Goal: Task Accomplishment & Management: Complete application form

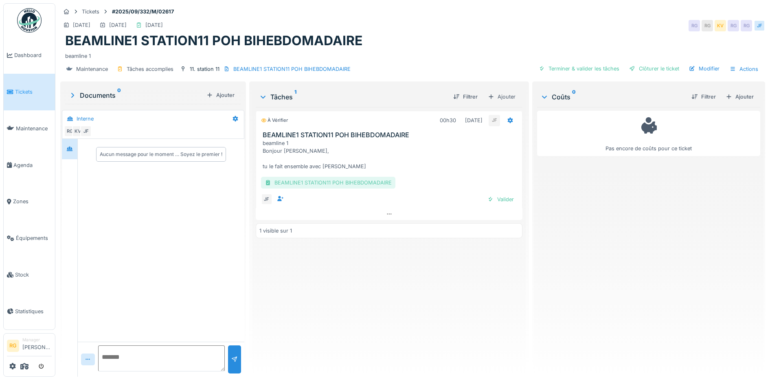
click at [356, 181] on div "BEAMLINE1 STATION11 POH BIHEBDOMADAIRE" at bounding box center [328, 183] width 134 height 12
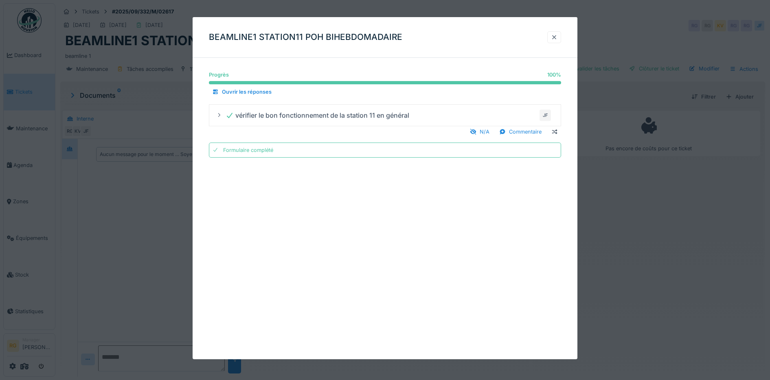
click at [555, 37] on div at bounding box center [554, 37] width 7 height 8
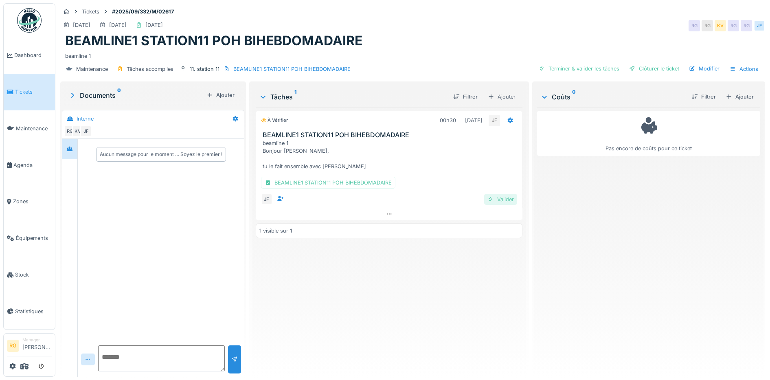
click at [497, 200] on div "Valider" at bounding box center [500, 199] width 33 height 11
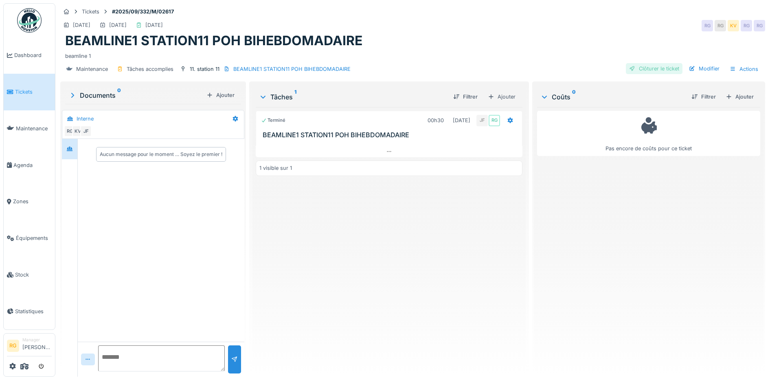
click at [658, 68] on div "Clôturer le ticket" at bounding box center [654, 68] width 57 height 11
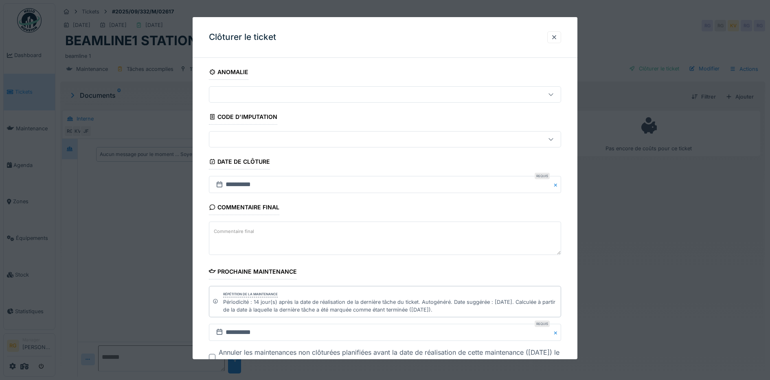
click at [242, 230] on label "Commentaire final" at bounding box center [234, 232] width 44 height 10
click at [242, 230] on textarea "Commentaire final" at bounding box center [385, 238] width 353 height 33
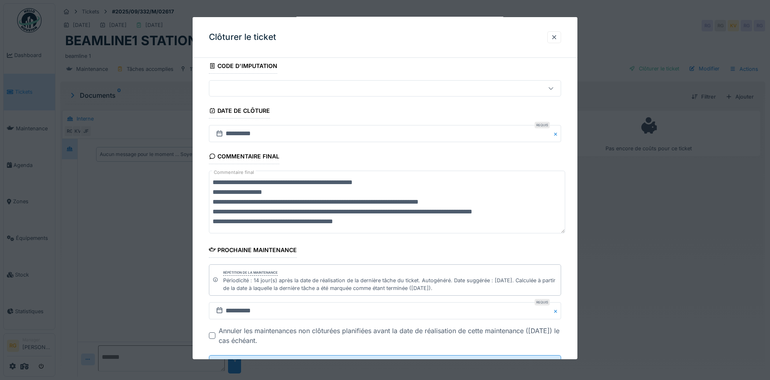
click at [312, 181] on textarea "**********" at bounding box center [387, 202] width 356 height 63
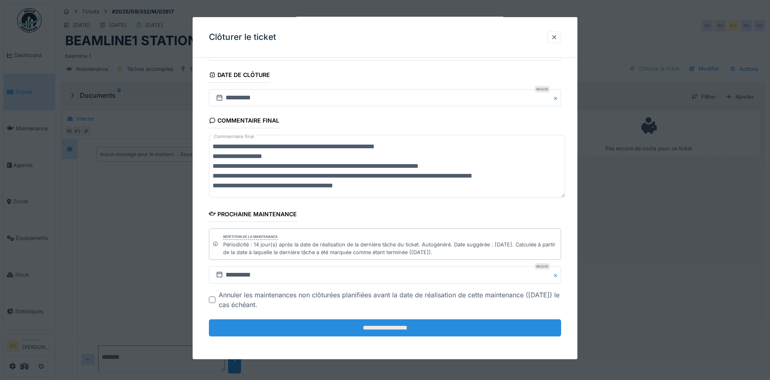
type textarea "**********"
click at [384, 330] on input "**********" at bounding box center [385, 327] width 353 height 17
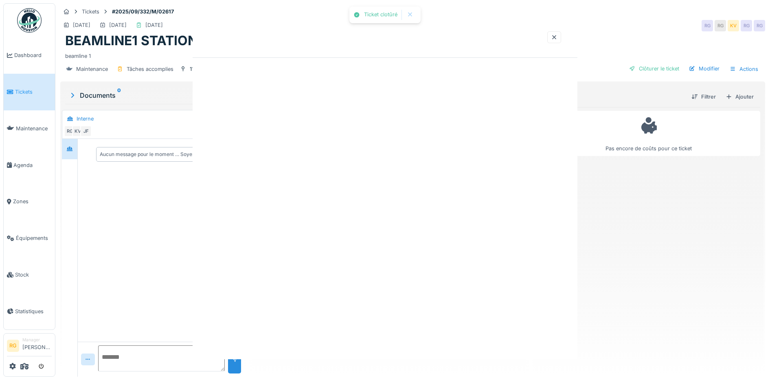
scroll to position [0, 0]
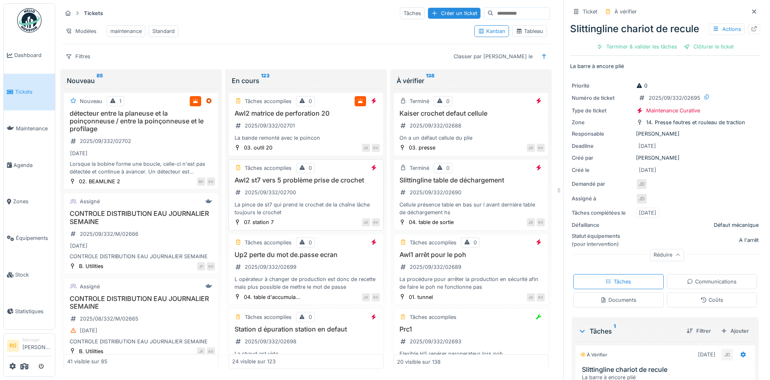
scroll to position [175, 0]
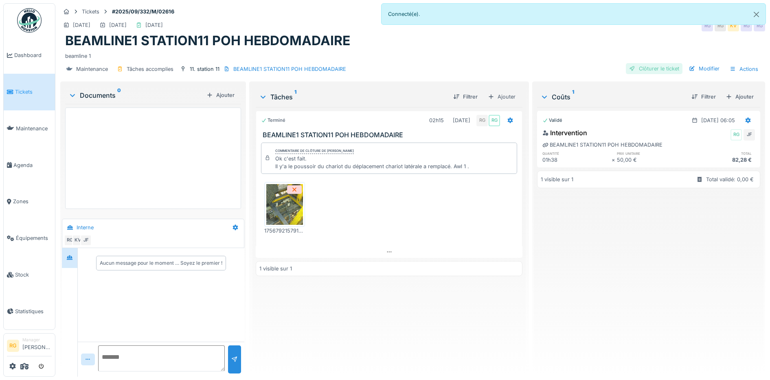
click at [651, 69] on div "Clôturer le ticket" at bounding box center [654, 68] width 57 height 11
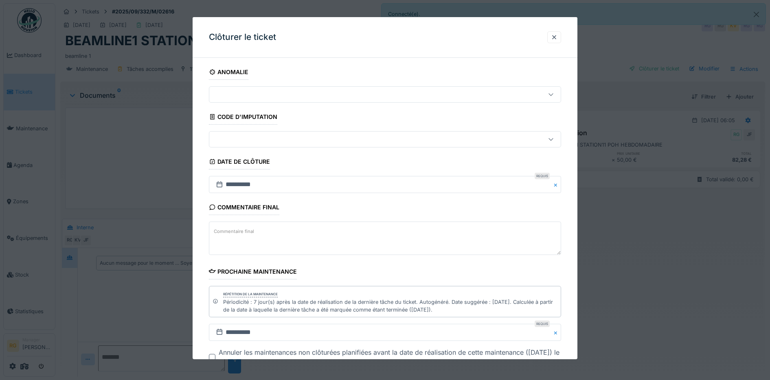
click at [287, 233] on textarea "Commentaire final" at bounding box center [385, 238] width 353 height 33
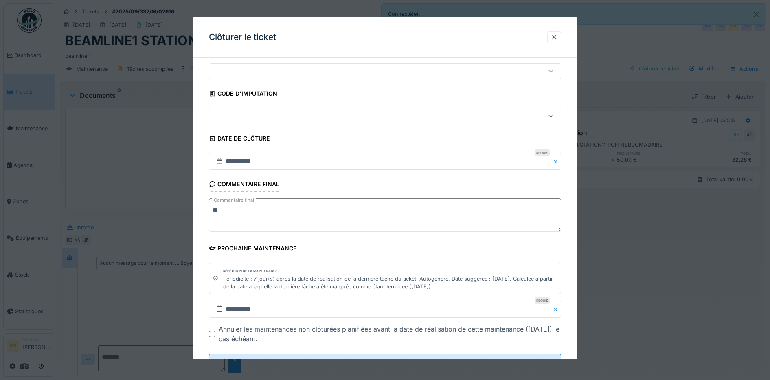
scroll to position [57, 0]
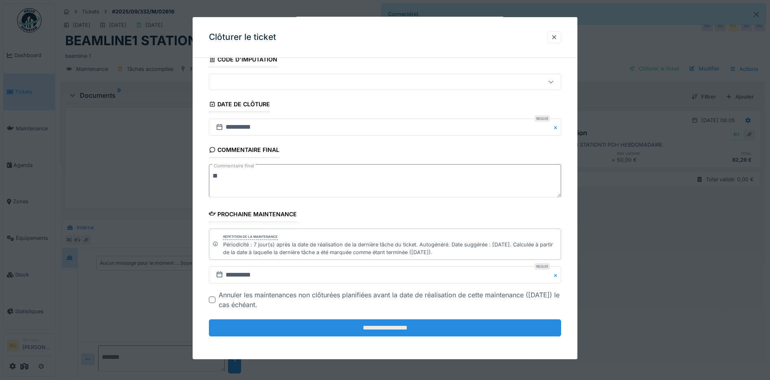
type textarea "**"
click at [401, 328] on input "**********" at bounding box center [385, 327] width 353 height 17
click at [395, 329] on input "**********" at bounding box center [385, 327] width 353 height 17
click at [393, 329] on input "**********" at bounding box center [385, 327] width 353 height 17
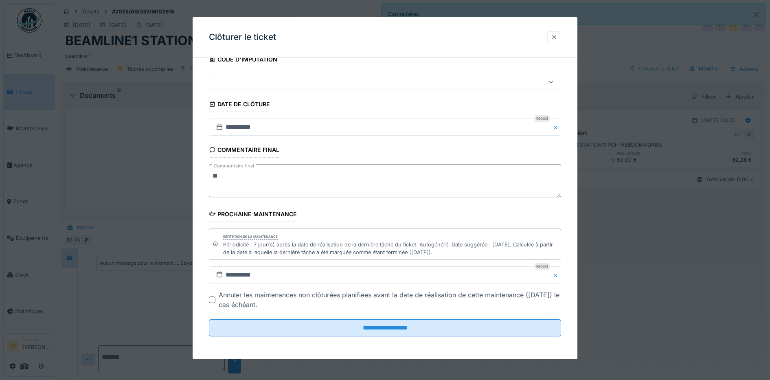
click at [557, 37] on div at bounding box center [554, 37] width 7 height 8
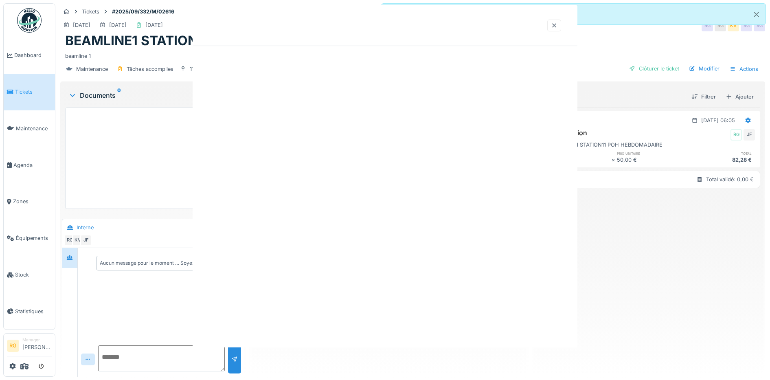
scroll to position [0, 0]
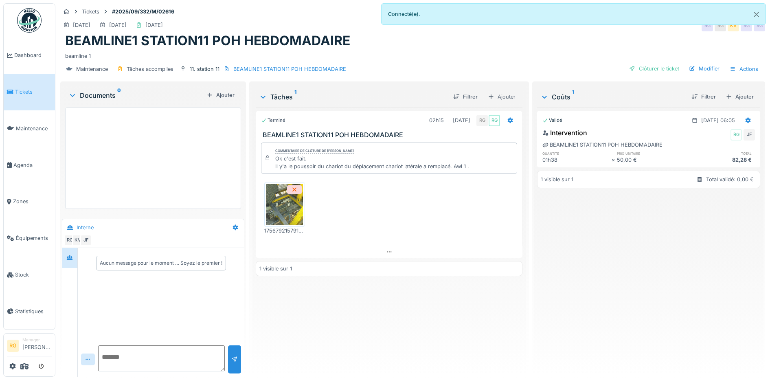
click at [627, 294] on div "Validé 02/09/2025 @ 06:05 Intervention RG JF BEAMLINE1 STATION11 POH HEBDOMADAI…" at bounding box center [648, 238] width 223 height 263
click at [663, 69] on div "Clôturer le ticket" at bounding box center [654, 68] width 57 height 11
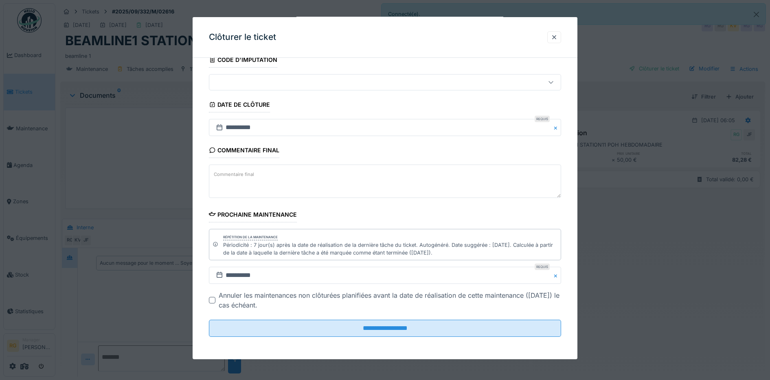
scroll to position [57, 0]
click at [257, 180] on textarea "Commentaire final" at bounding box center [385, 180] width 353 height 33
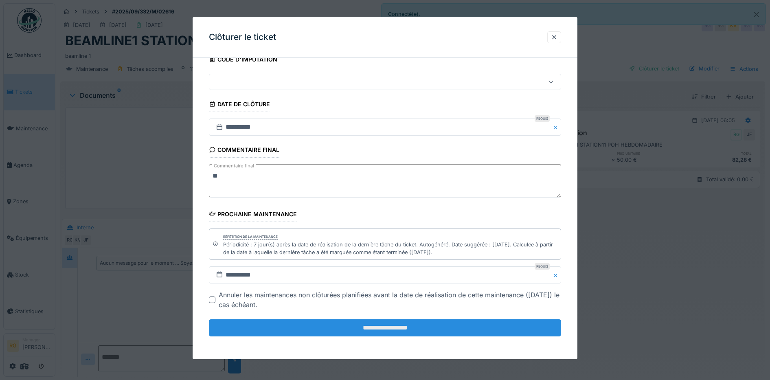
type textarea "**"
click at [394, 329] on input "**********" at bounding box center [385, 327] width 353 height 17
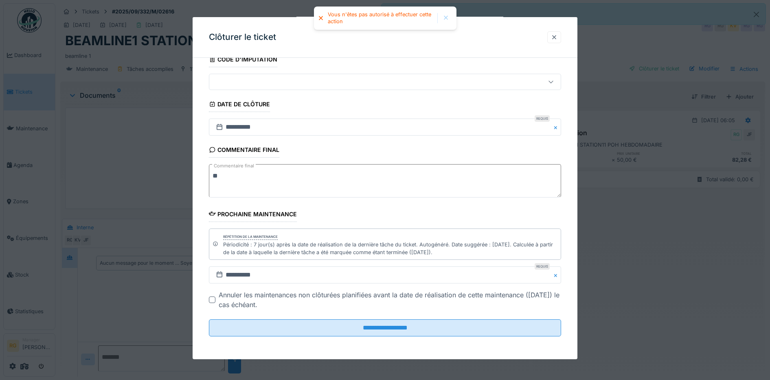
click at [558, 39] on div at bounding box center [554, 37] width 7 height 8
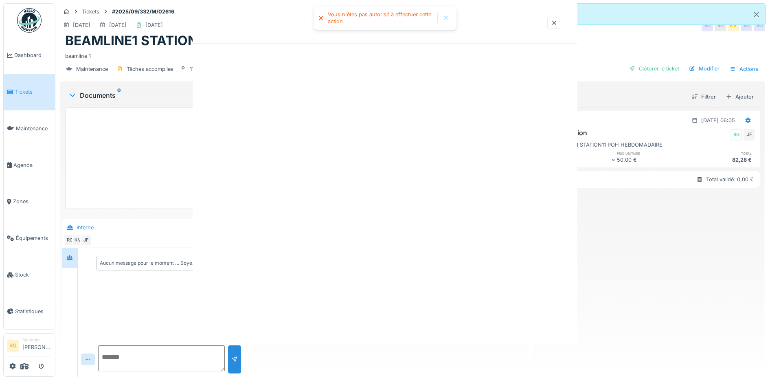
scroll to position [0, 0]
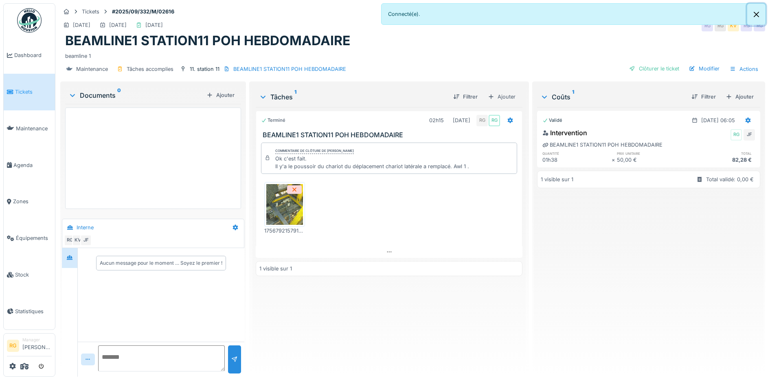
click at [758, 14] on button "Close" at bounding box center [757, 15] width 18 height 22
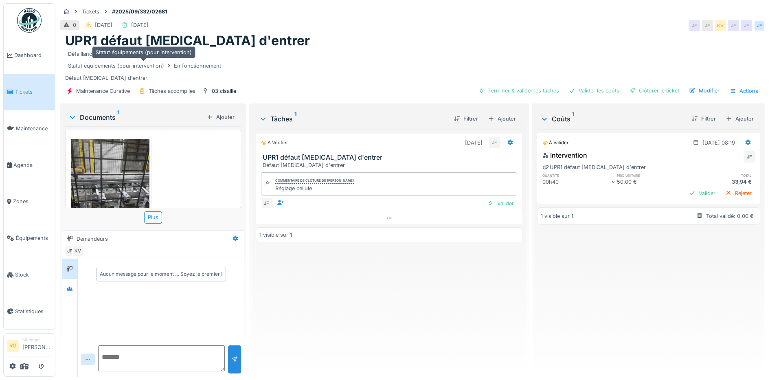
scroll to position [8, 0]
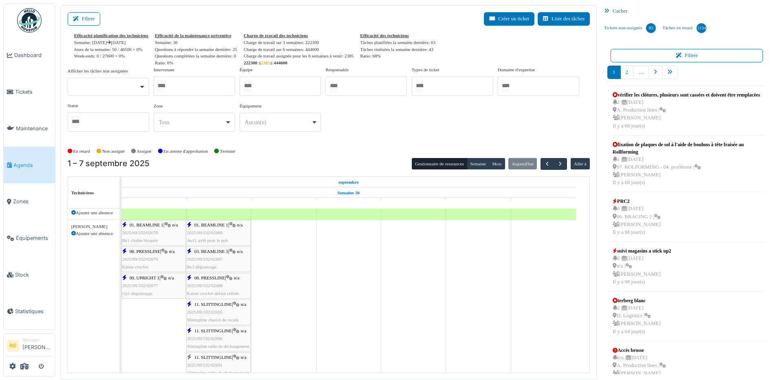
scroll to position [414, 0]
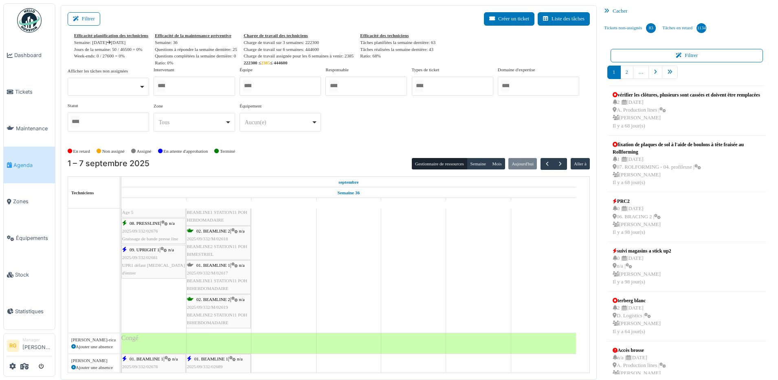
click at [216, 273] on span "2025/09/332/M/02617" at bounding box center [207, 273] width 41 height 5
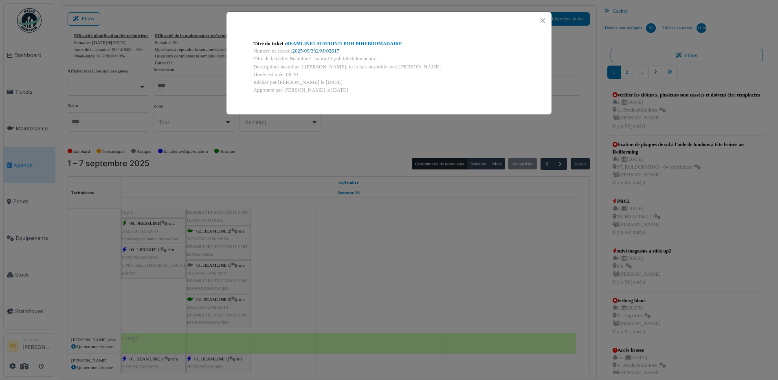
click at [317, 52] on link "2025/09/332/M/02617" at bounding box center [316, 51] width 47 height 6
click at [543, 20] on button "Close" at bounding box center [542, 20] width 11 height 11
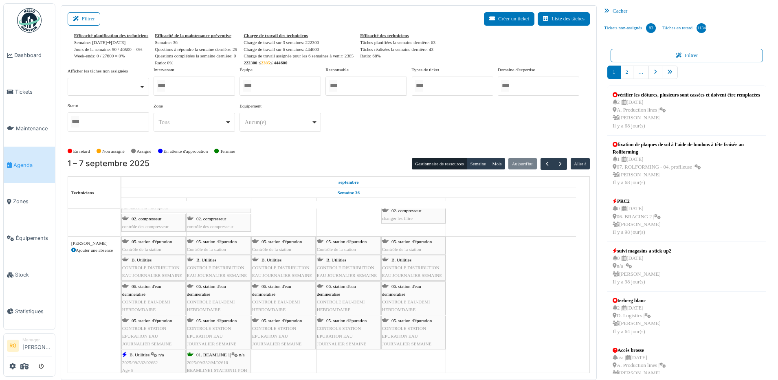
scroll to position [204, 0]
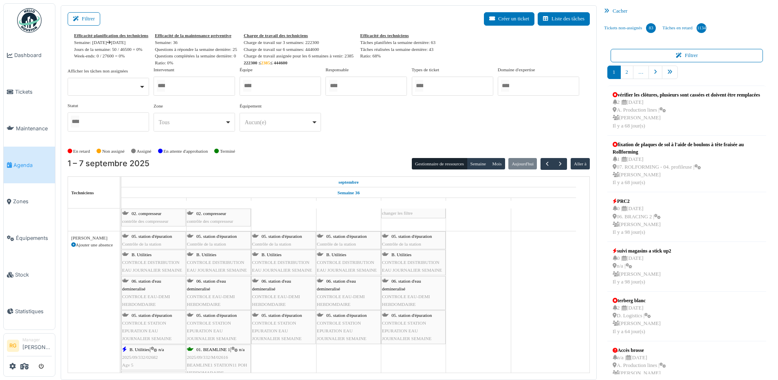
click at [282, 266] on div "B. Utilities CONTROLE DISTRIBUTION EAU JOURNALIER SEMAINE" at bounding box center [283, 263] width 63 height 24
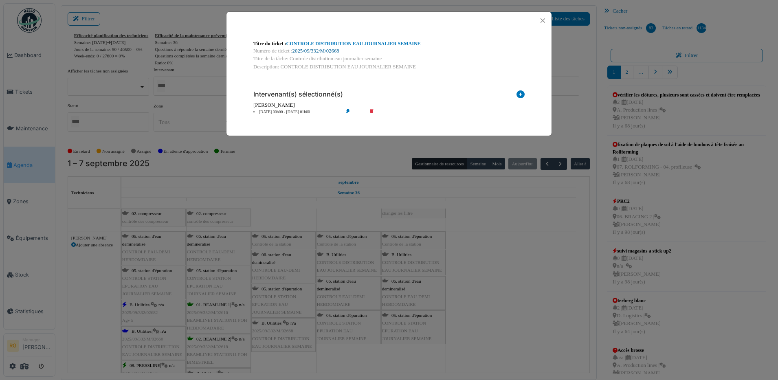
click at [319, 50] on link "2025/09/332/M/02668" at bounding box center [316, 51] width 47 height 6
click at [544, 21] on button "Close" at bounding box center [542, 20] width 11 height 11
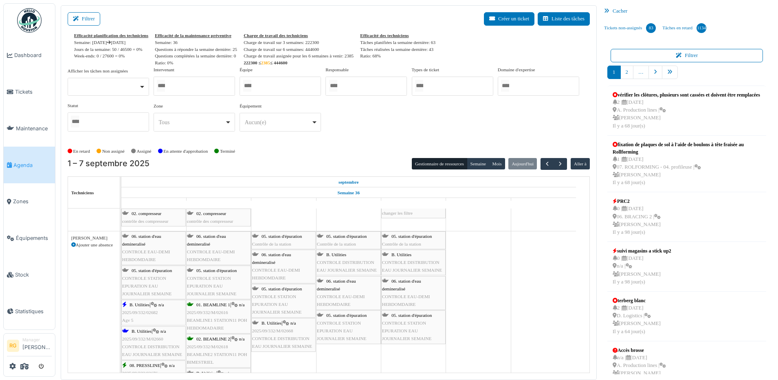
click at [287, 238] on span "05. station d'épuration" at bounding box center [282, 236] width 40 height 5
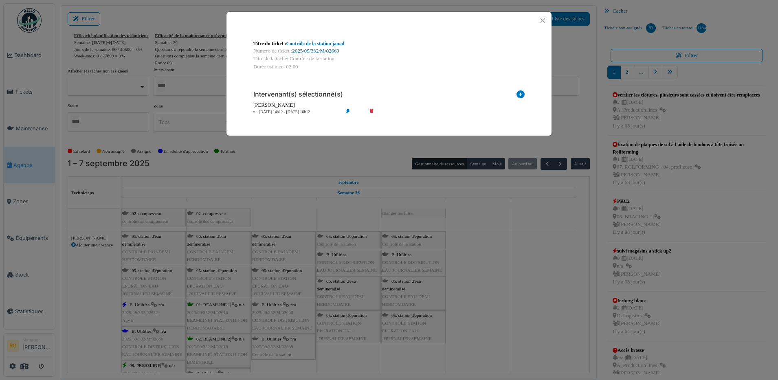
click at [321, 50] on link "2025/09/332/M/02669" at bounding box center [316, 51] width 47 height 6
click at [546, 21] on button "Close" at bounding box center [542, 20] width 11 height 11
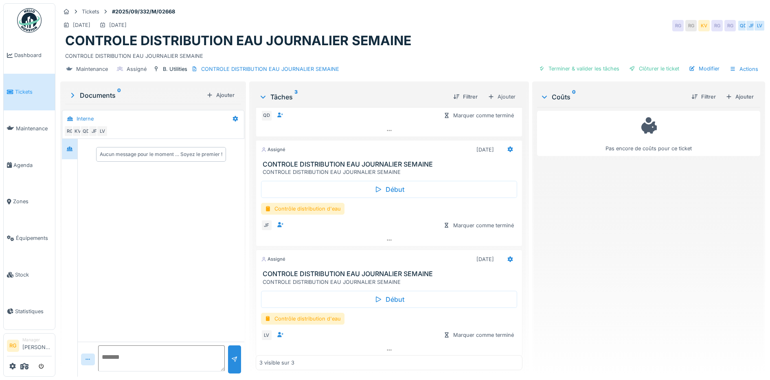
scroll to position [85, 0]
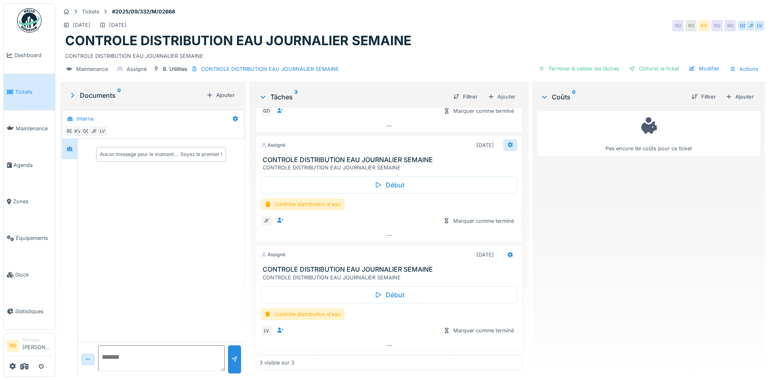
click at [508, 145] on icon at bounding box center [510, 145] width 5 height 6
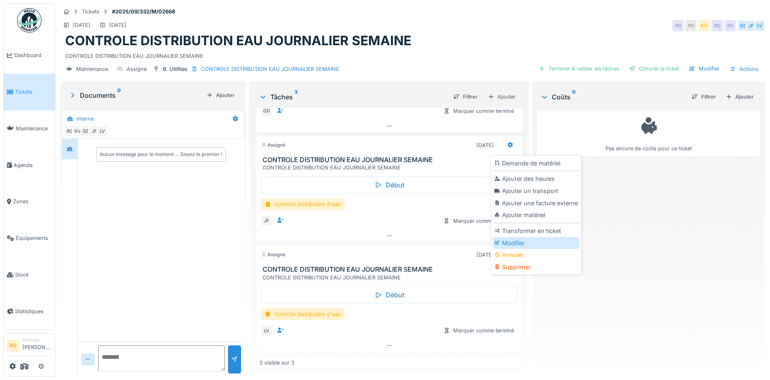
click at [517, 242] on div "Modifier" at bounding box center [536, 243] width 87 height 12
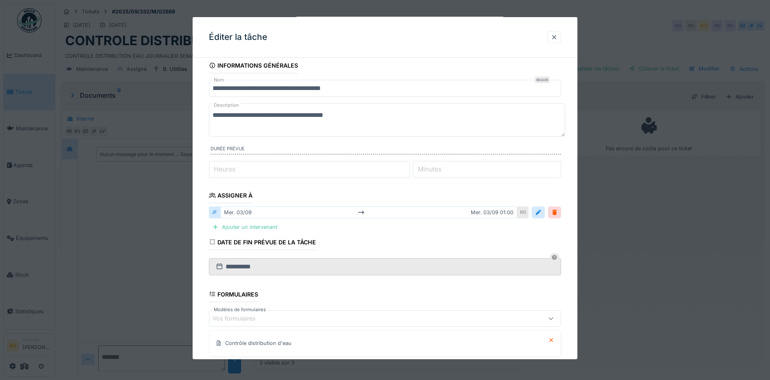
scroll to position [0, 0]
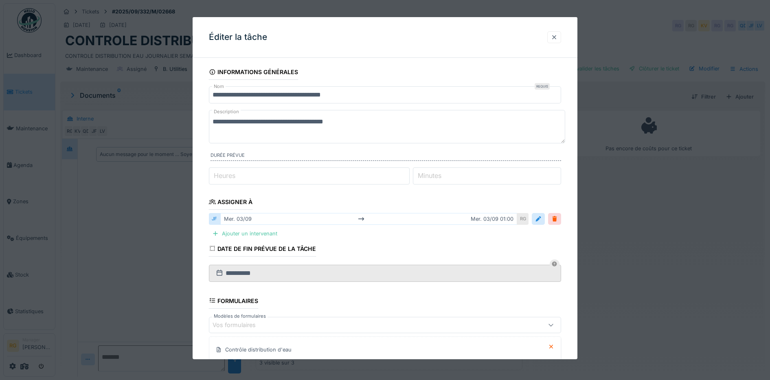
click at [558, 35] on div at bounding box center [554, 37] width 7 height 8
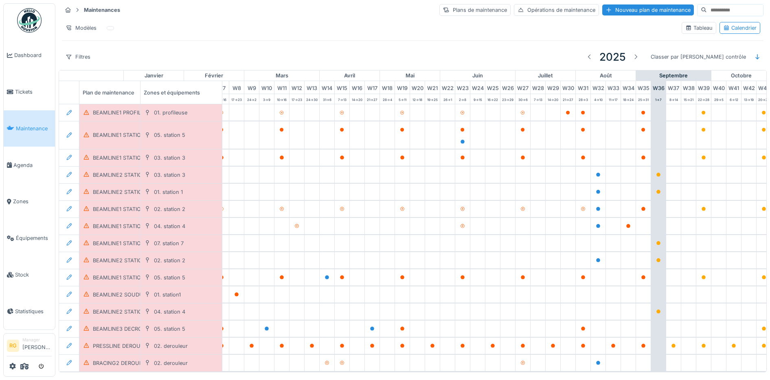
scroll to position [0, 276]
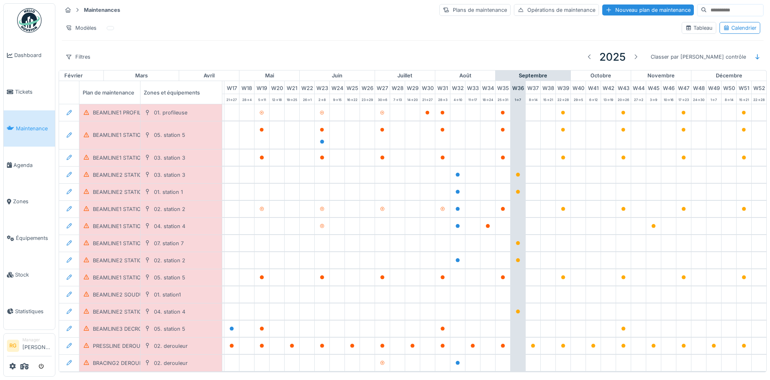
click at [707, 8] on input at bounding box center [735, 9] width 56 height 11
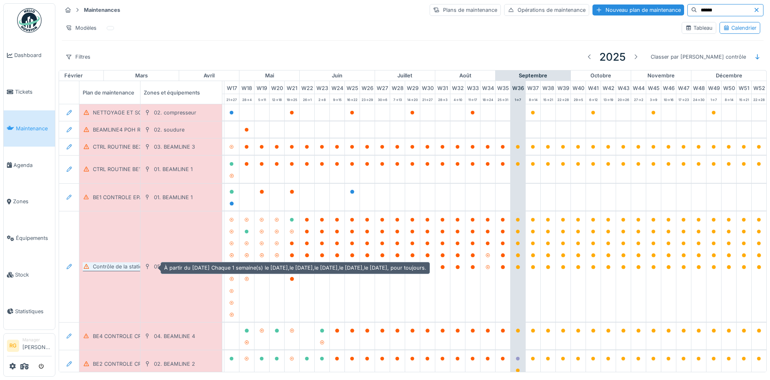
type input "******"
click at [123, 268] on div "Contrôle de la station ludo" at bounding box center [126, 267] width 66 height 8
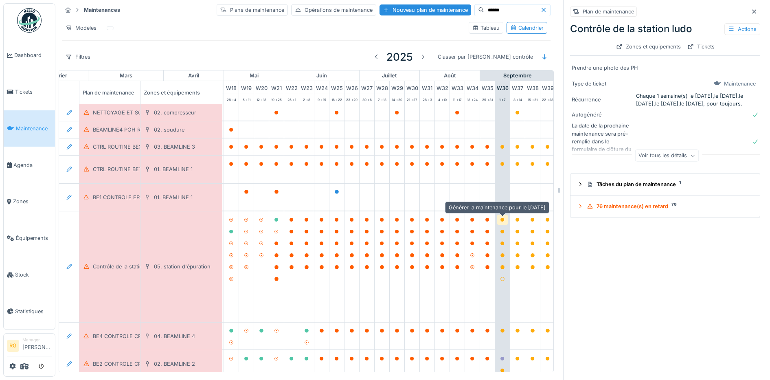
click at [502, 220] on icon at bounding box center [503, 220] width 4 height 4
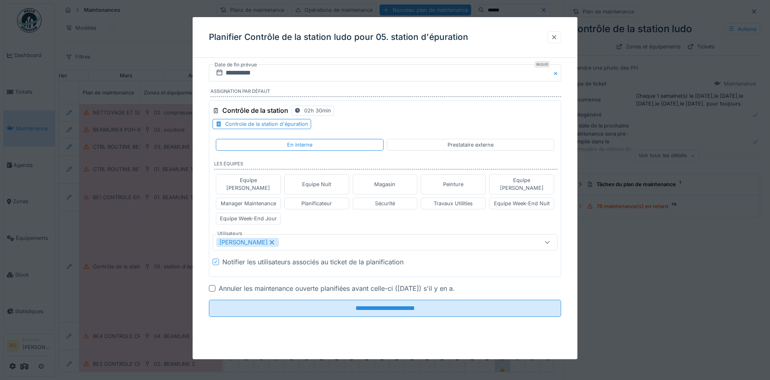
click at [556, 35] on div at bounding box center [554, 37] width 7 height 8
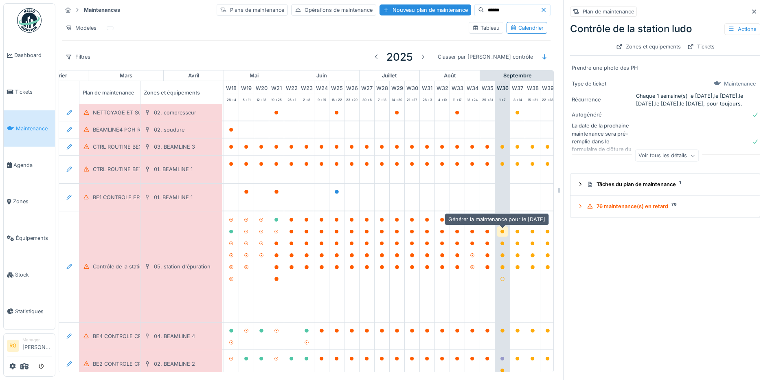
click at [504, 232] on icon at bounding box center [503, 232] width 4 height 4
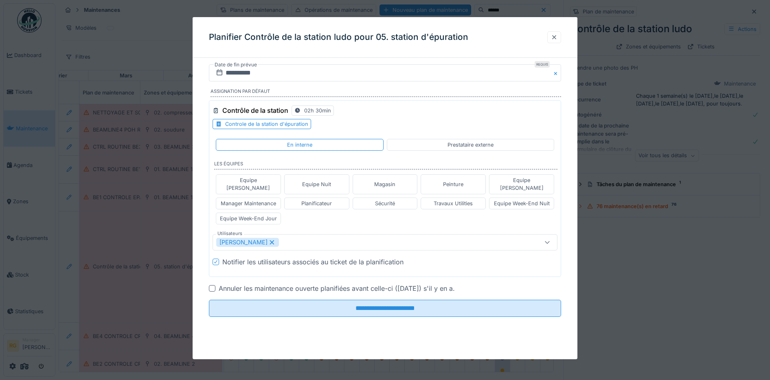
click at [558, 37] on div at bounding box center [554, 37] width 7 height 8
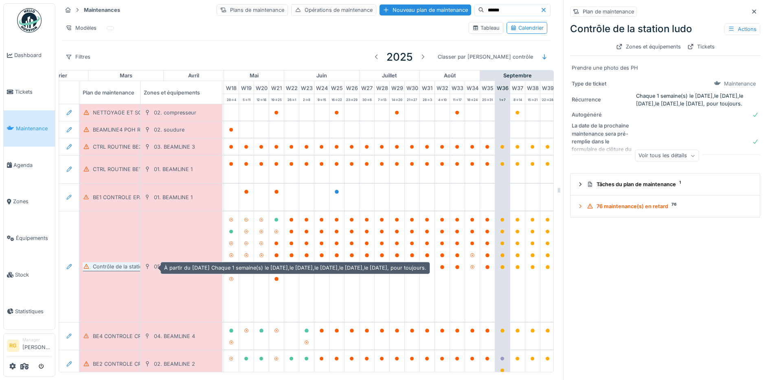
click at [117, 268] on div "Contrôle de la station ludo" at bounding box center [126, 267] width 66 height 8
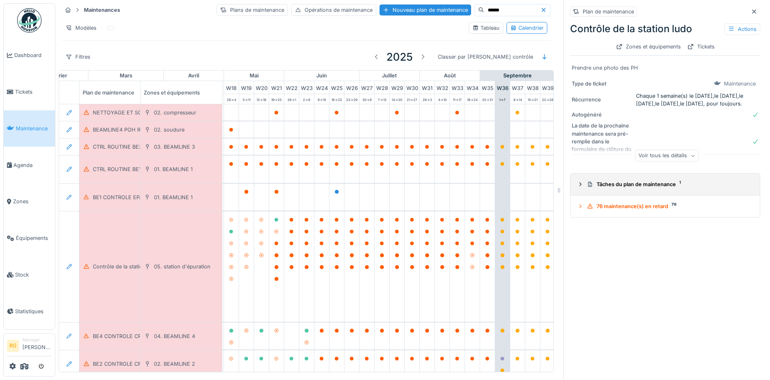
click at [577, 184] on icon at bounding box center [580, 184] width 7 height 5
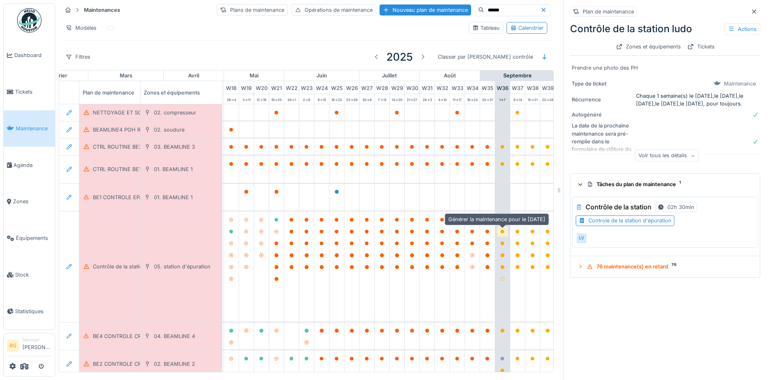
click at [504, 233] on icon at bounding box center [503, 232] width 4 height 4
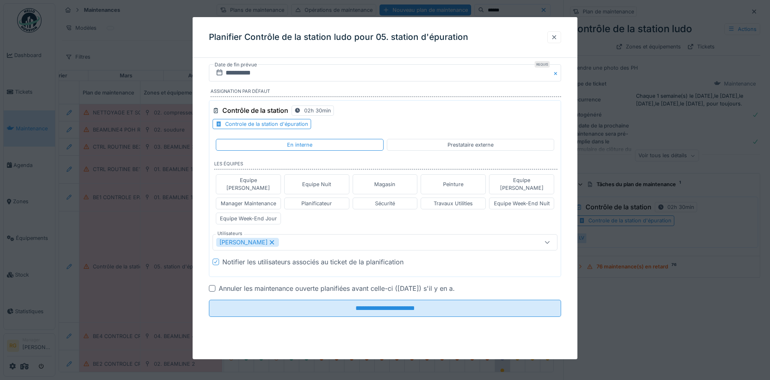
click at [561, 36] on div at bounding box center [555, 37] width 14 height 12
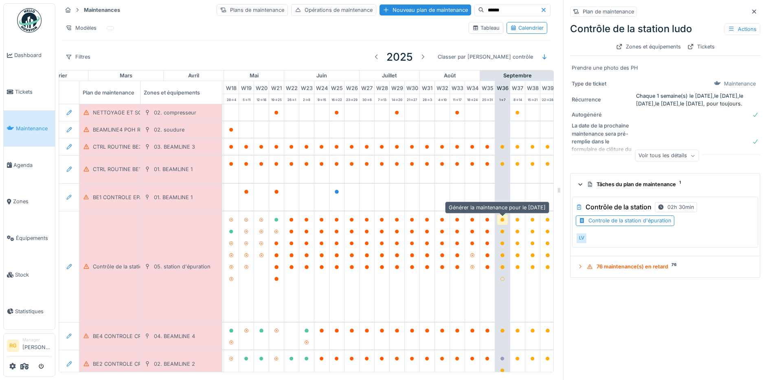
click at [504, 219] on icon at bounding box center [503, 220] width 4 height 4
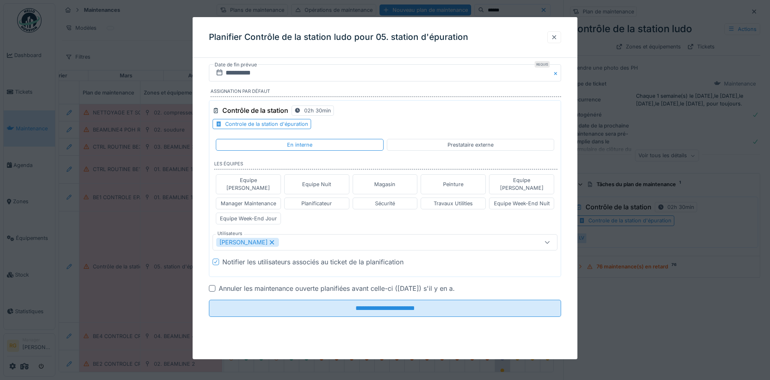
click at [558, 36] on div at bounding box center [554, 37] width 7 height 8
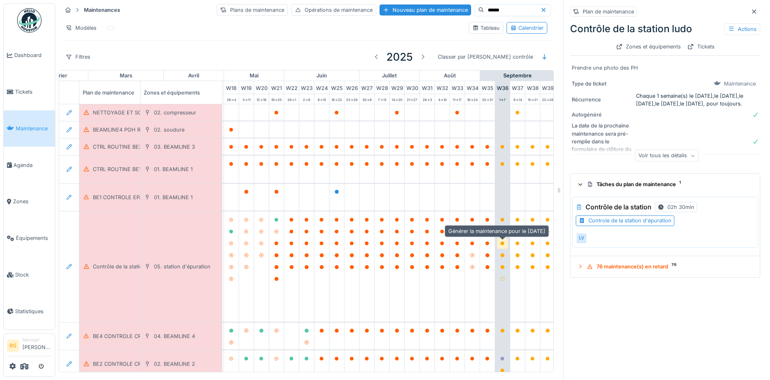
click at [502, 246] on icon at bounding box center [503, 244] width 4 height 4
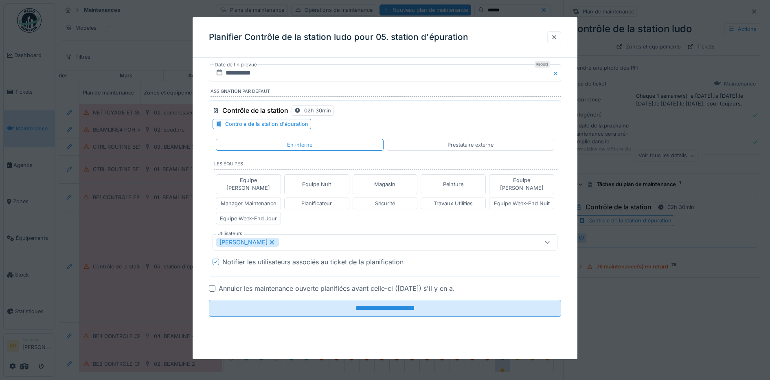
click at [558, 38] on div at bounding box center [554, 37] width 7 height 8
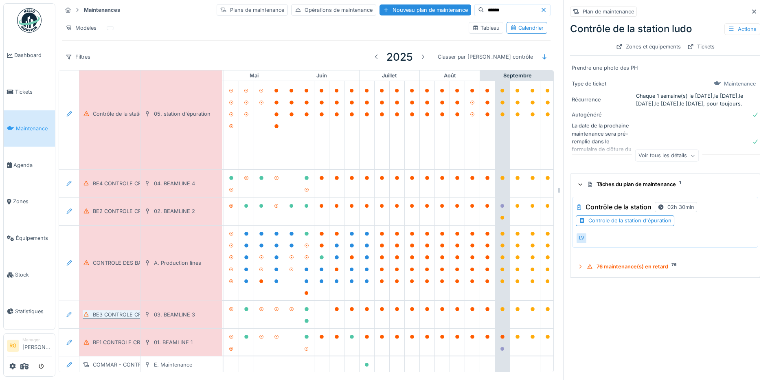
scroll to position [204, 276]
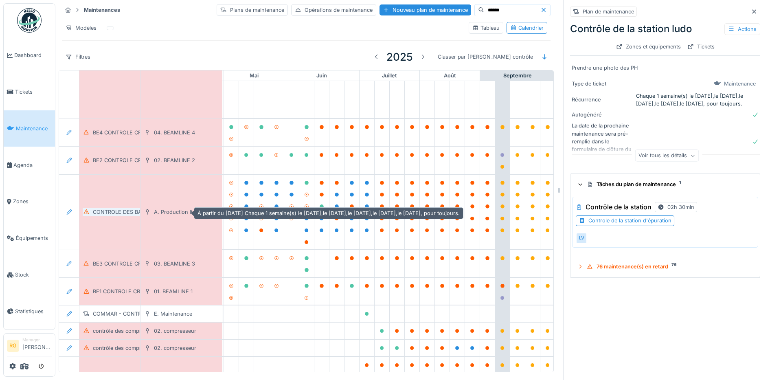
click at [114, 213] on div "CONTROLE DES BAINS BE1/BE2 ET BE3" at bounding box center [142, 212] width 99 height 8
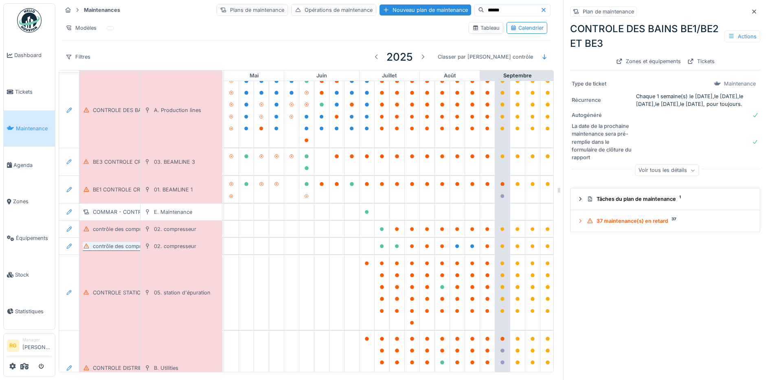
scroll to position [356, 276]
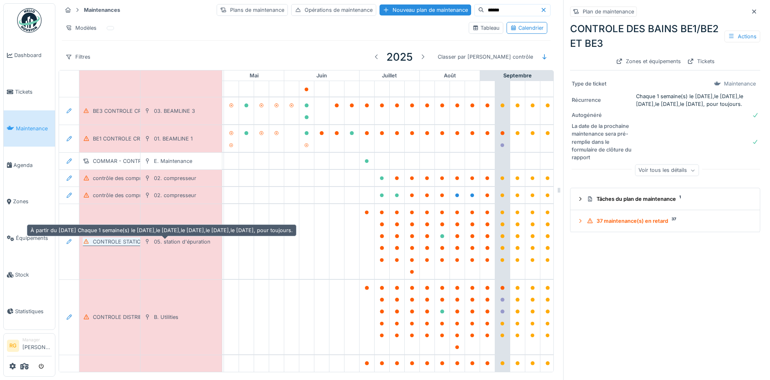
click at [117, 244] on div "CONTROLE STATION EPURATION EAU JOURNALIER SEMAINE" at bounding box center [171, 242] width 156 height 8
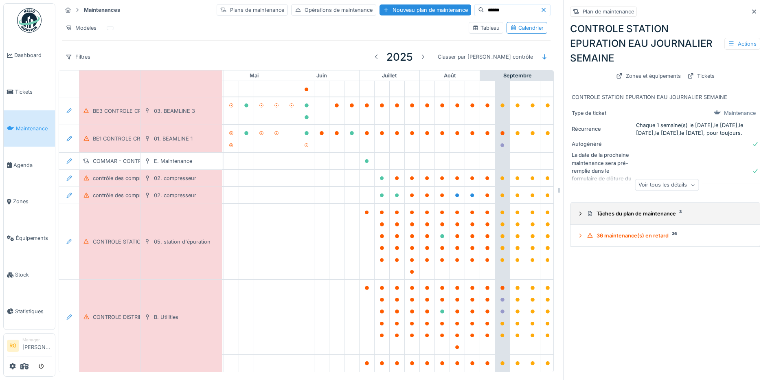
click at [577, 218] on div at bounding box center [580, 214] width 7 height 8
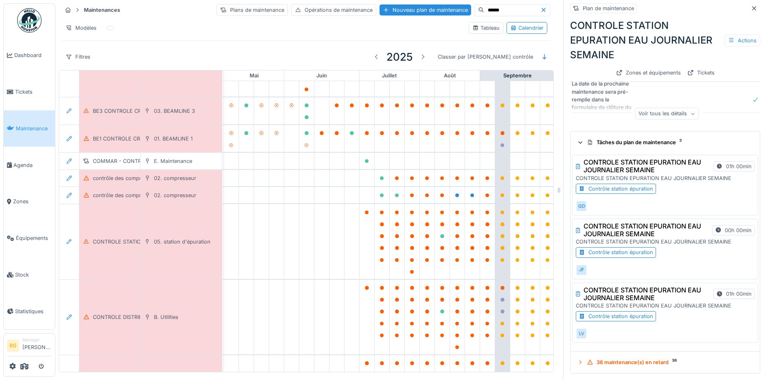
scroll to position [8, 0]
click at [627, 249] on div "Contrôle station épuration" at bounding box center [621, 253] width 65 height 8
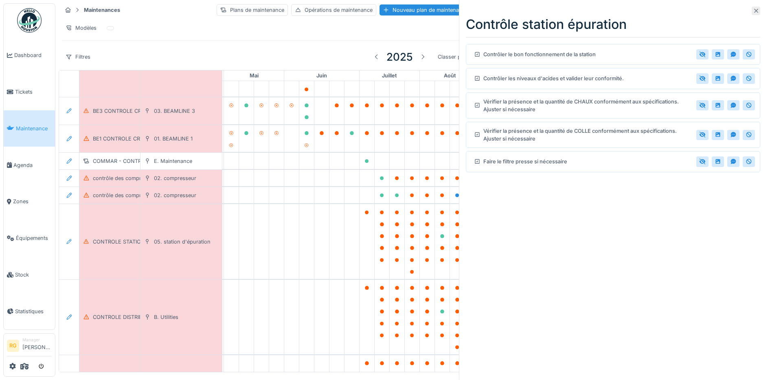
click at [753, 12] on icon at bounding box center [756, 10] width 7 height 5
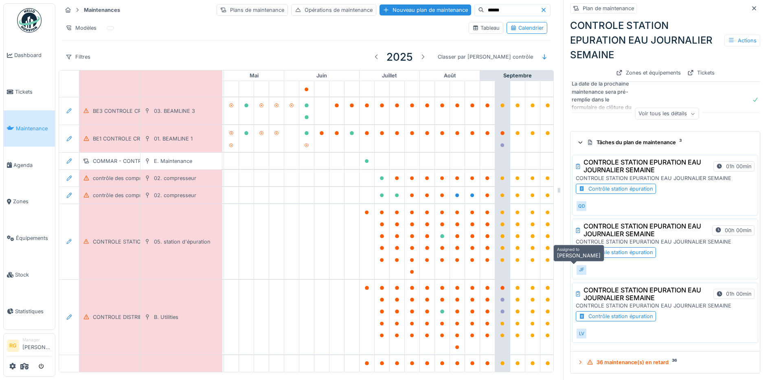
click at [576, 264] on div "JF" at bounding box center [581, 269] width 11 height 11
click at [614, 249] on div "Contrôle station épuration" at bounding box center [621, 253] width 65 height 8
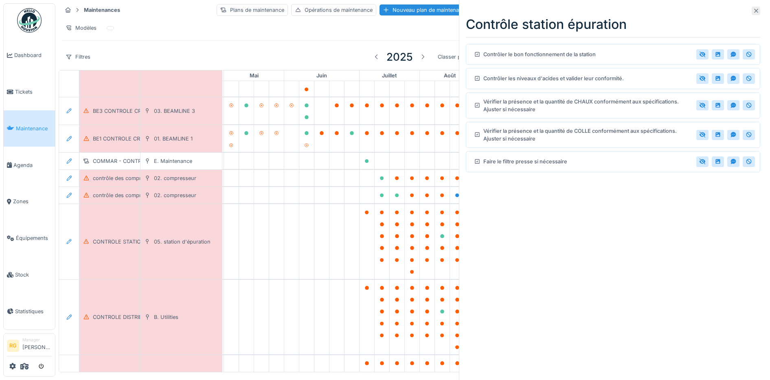
click at [753, 9] on icon at bounding box center [756, 10] width 7 height 5
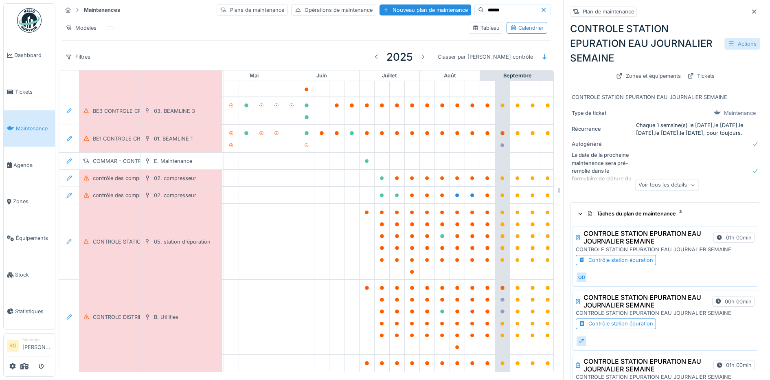
click at [730, 38] on div "Actions" at bounding box center [743, 44] width 36 height 12
click at [683, 56] on div "Modifier" at bounding box center [698, 62] width 73 height 12
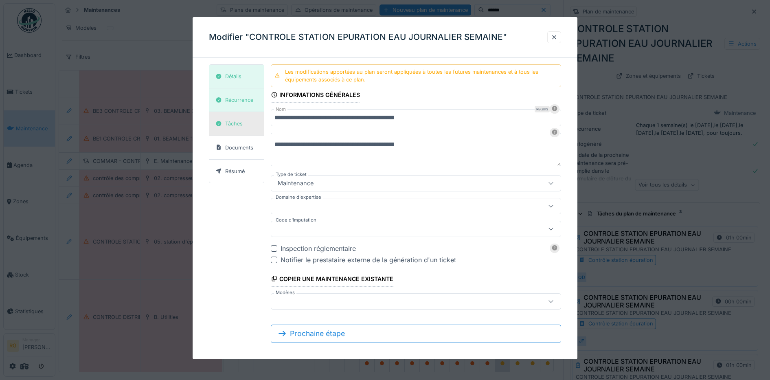
click at [232, 125] on div "Tâches" at bounding box center [234, 124] width 18 height 8
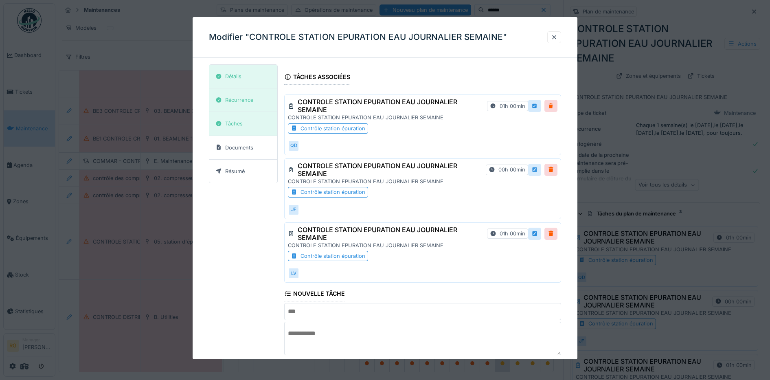
click at [538, 170] on div at bounding box center [535, 170] width 7 height 8
type input "**********"
type textarea "**********"
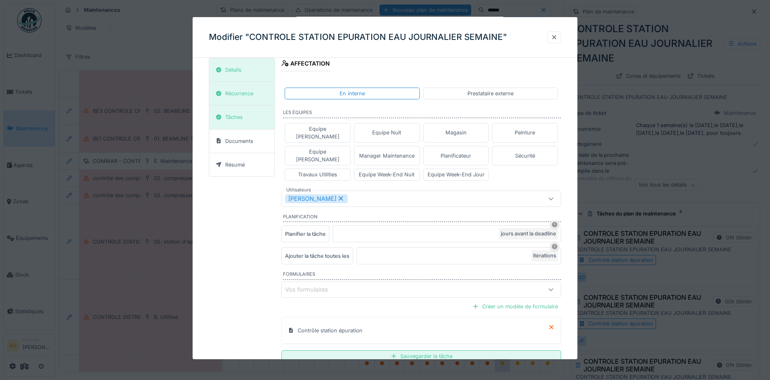
scroll to position [356, 0]
click at [359, 192] on div "Jamal Fetassi" at bounding box center [404, 196] width 239 height 9
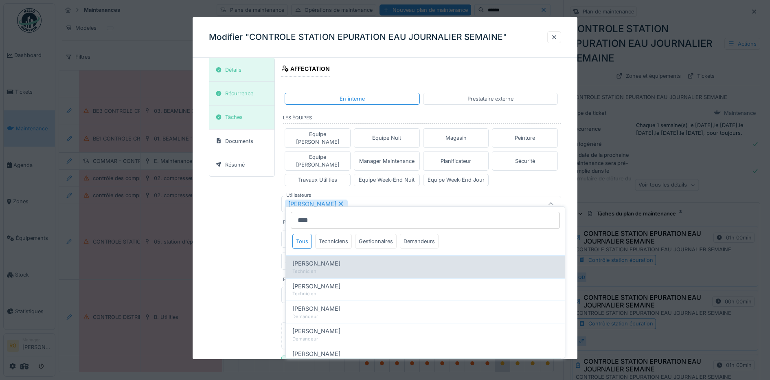
type input "****"
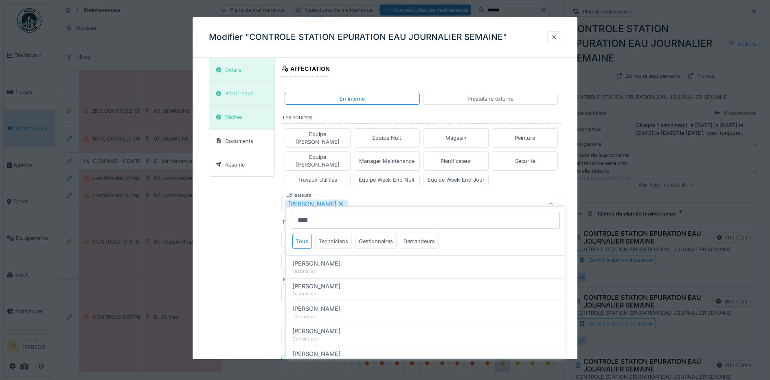
drag, startPoint x: 312, startPoint y: 260, endPoint x: 318, endPoint y: 238, distance: 22.4
click at [312, 258] on div "Jeremy Six Technicien" at bounding box center [425, 266] width 279 height 22
type input "*********"
click at [337, 201] on icon at bounding box center [340, 204] width 7 height 6
type input "****"
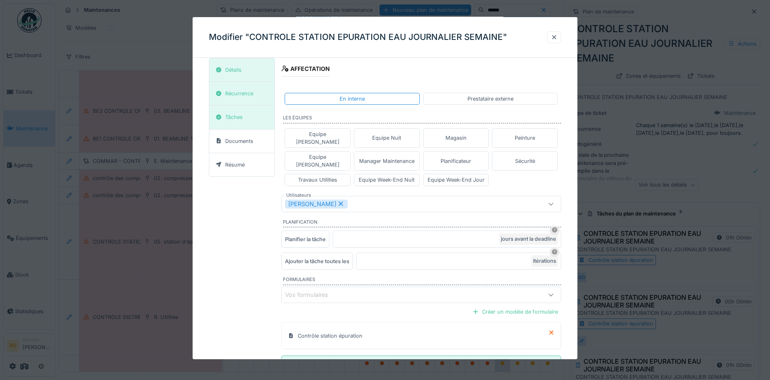
click at [257, 214] on div "**********" at bounding box center [385, 60] width 353 height 690
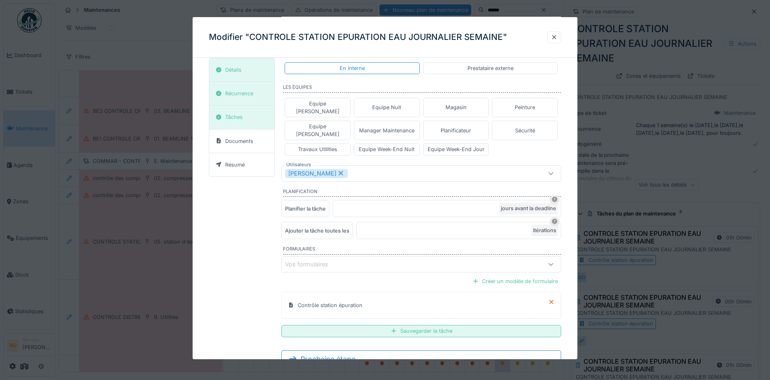
scroll to position [396, 0]
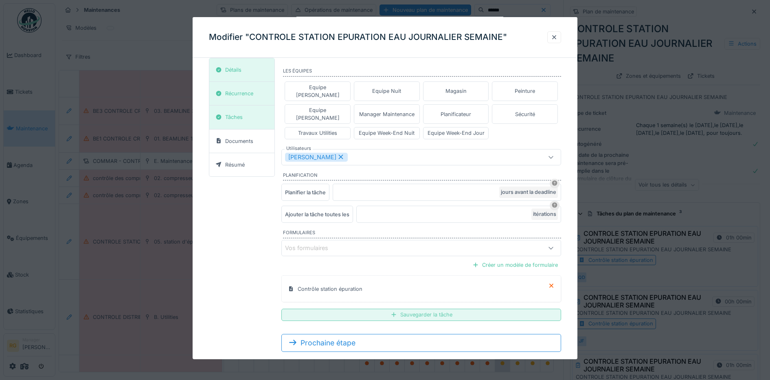
click at [442, 309] on div "Sauvegarder la tâche" at bounding box center [422, 315] width 280 height 12
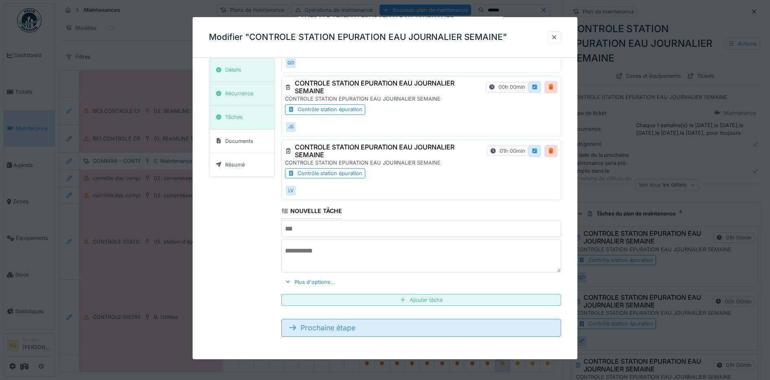
scroll to position [83, 0]
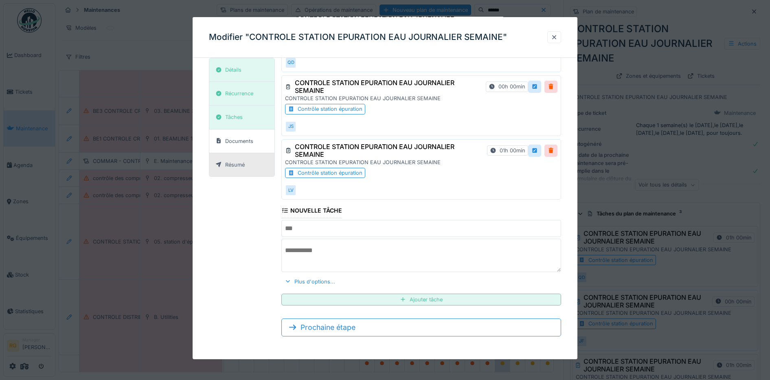
click at [234, 165] on div "Résumé" at bounding box center [235, 165] width 20 height 8
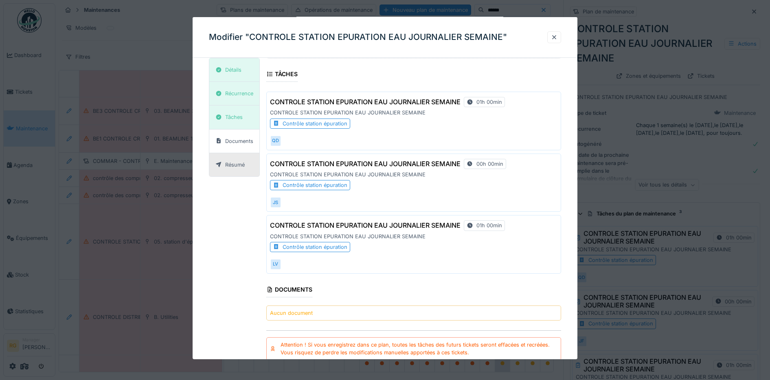
scroll to position [242, 0]
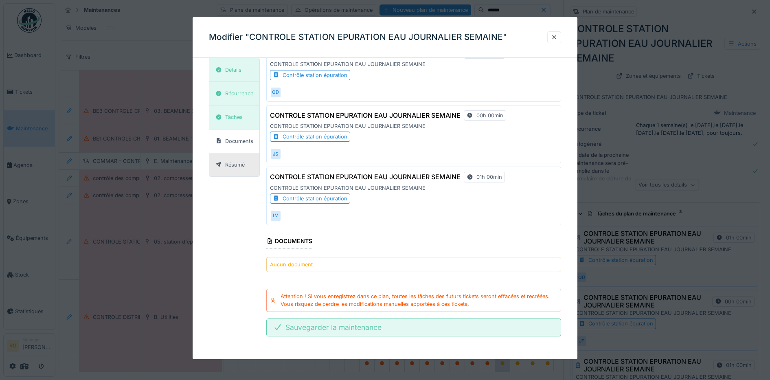
click at [347, 328] on div "Sauvegarder la maintenance" at bounding box center [413, 328] width 295 height 18
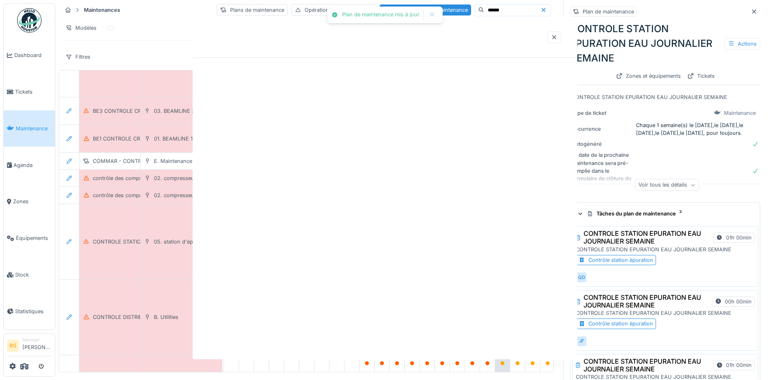
scroll to position [0, 0]
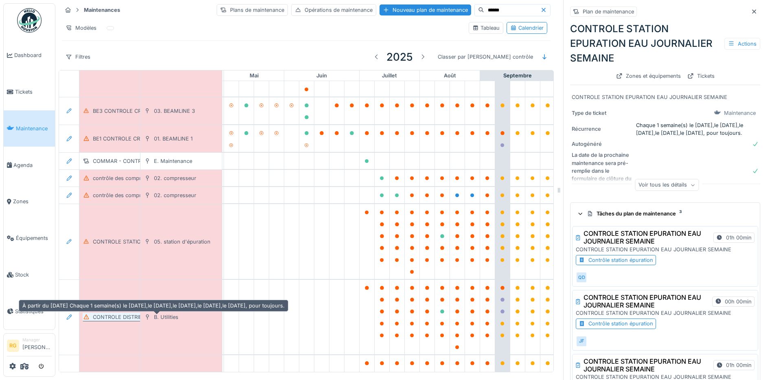
click at [125, 313] on div "CONTROLE DISTRIBUTION EAU JOURNALIER SEMAINE" at bounding box center [162, 317] width 138 height 8
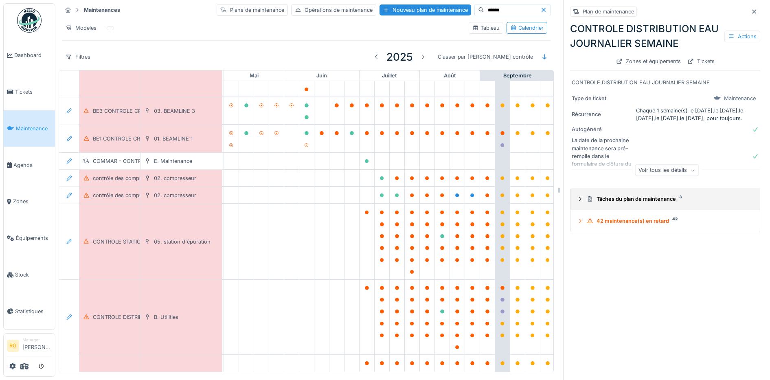
click at [577, 196] on icon at bounding box center [580, 198] width 7 height 5
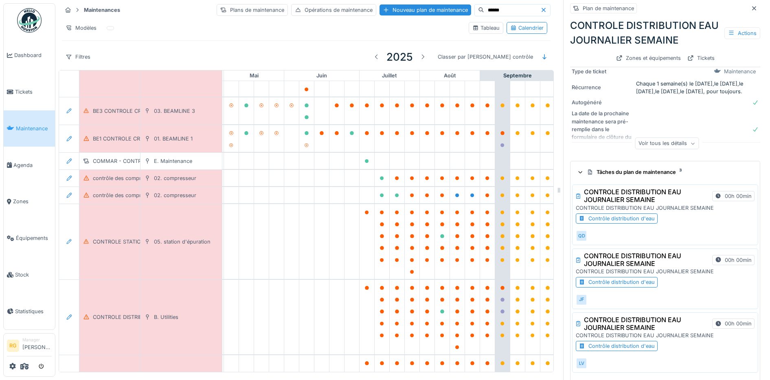
scroll to position [51, 0]
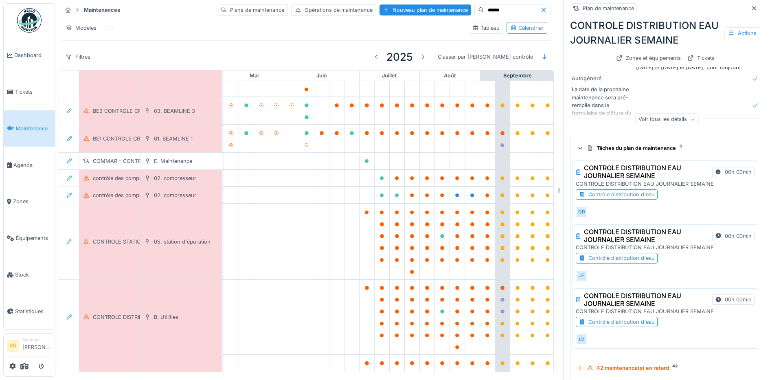
click at [618, 254] on div "Contrôle distribution d'eau" at bounding box center [622, 258] width 66 height 8
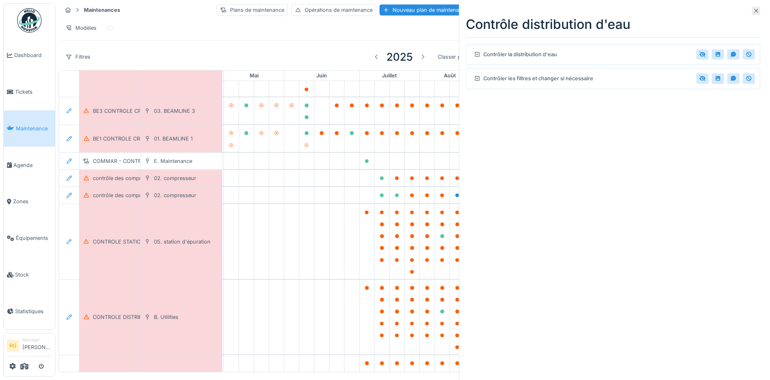
click at [753, 11] on icon at bounding box center [756, 10] width 7 height 5
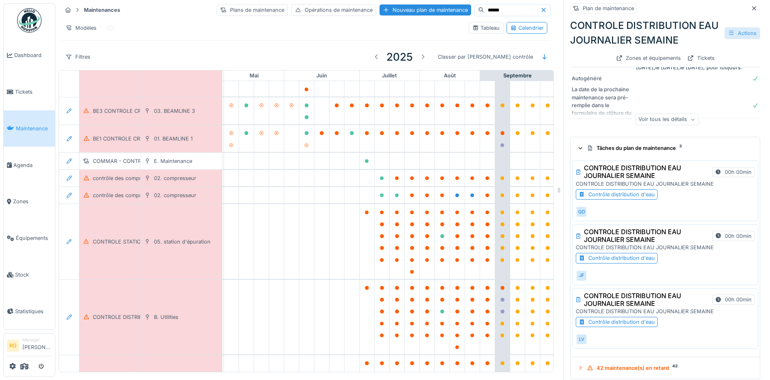
click at [727, 27] on div "Actions" at bounding box center [743, 33] width 36 height 12
click at [690, 45] on div "Modifier" at bounding box center [698, 51] width 73 height 12
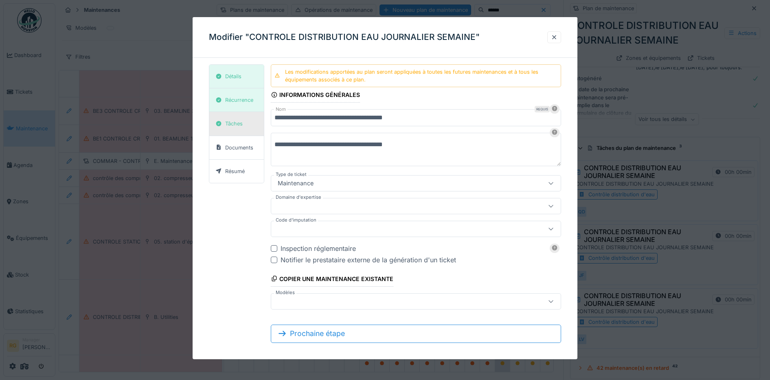
click at [241, 126] on div "Tâches" at bounding box center [234, 124] width 18 height 8
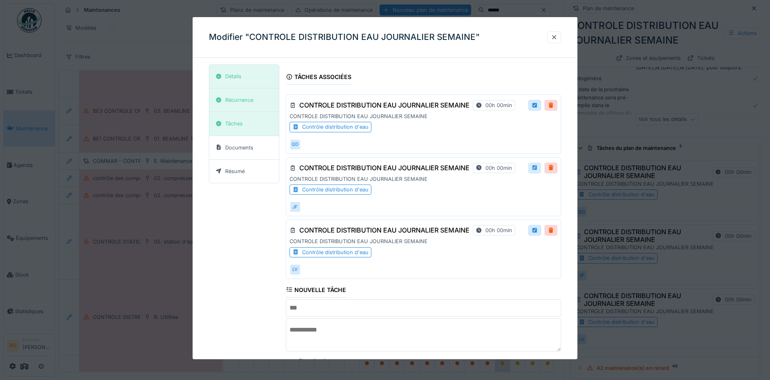
click at [538, 166] on div at bounding box center [535, 168] width 7 height 8
type input "**********"
type textarea "**********"
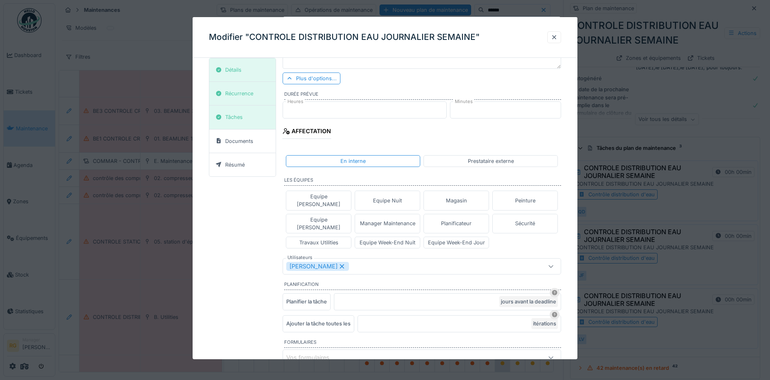
scroll to position [306, 0]
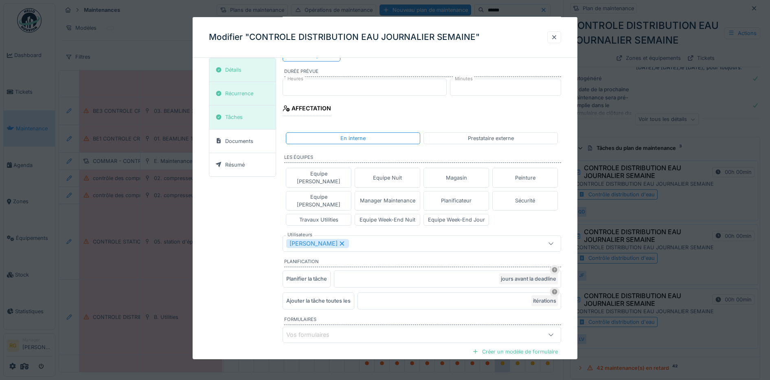
click at [368, 239] on div "Jamal Fetassi" at bounding box center [405, 243] width 238 height 9
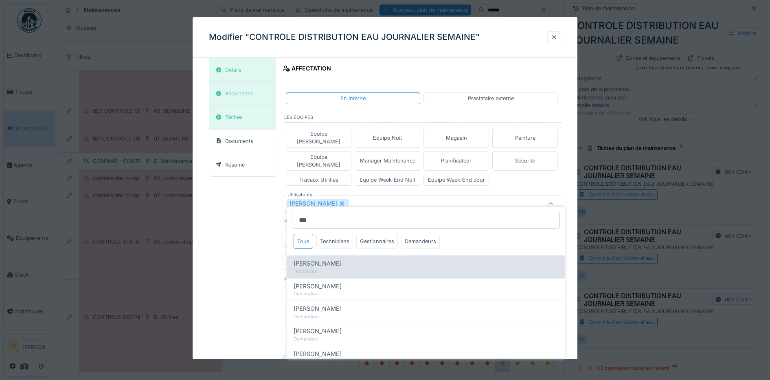
type input "***"
click at [330, 259] on span "Jean-claude Delporte" at bounding box center [318, 263] width 48 height 9
type input "*********"
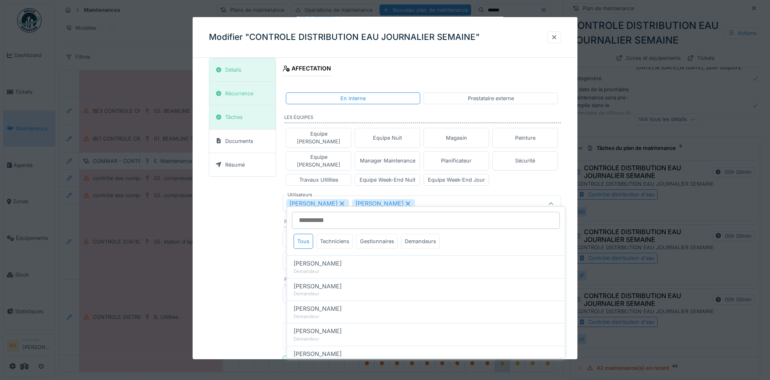
click at [339, 201] on icon at bounding box center [342, 204] width 7 height 6
type input "****"
click at [244, 211] on div "**********" at bounding box center [385, 62] width 353 height 686
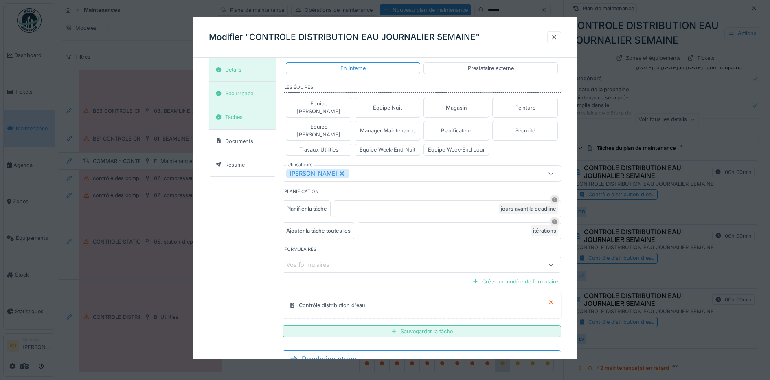
scroll to position [392, 0]
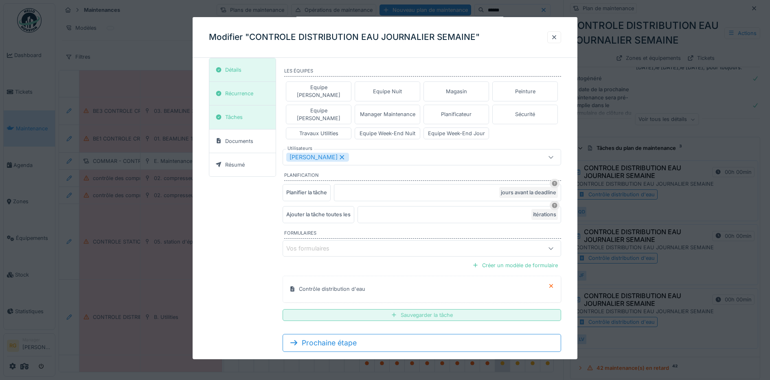
click at [416, 309] on div "Sauvegarder la tâche" at bounding box center [422, 315] width 279 height 12
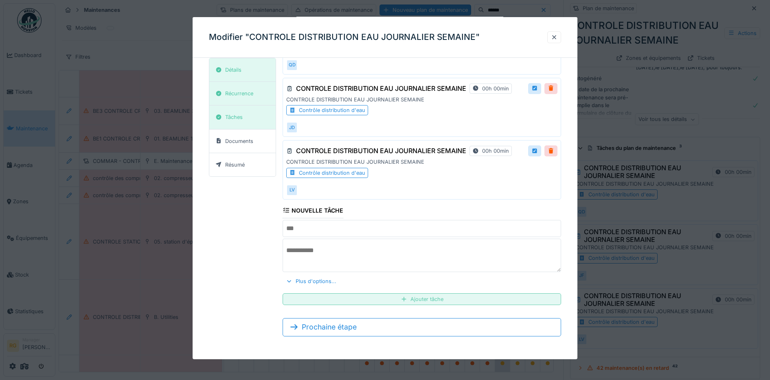
scroll to position [79, 0]
click at [249, 167] on div "Résumé" at bounding box center [242, 164] width 67 height 23
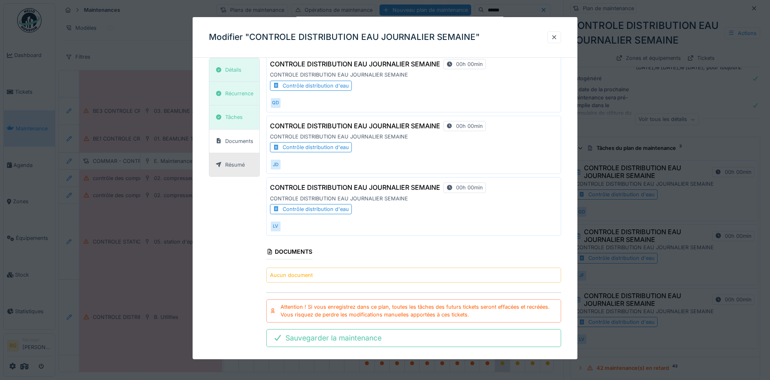
scroll to position [242, 0]
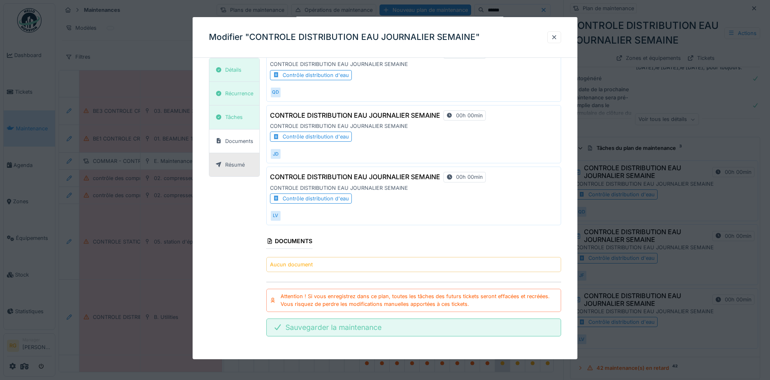
click at [361, 329] on div "Sauvegarder la maintenance" at bounding box center [413, 328] width 295 height 18
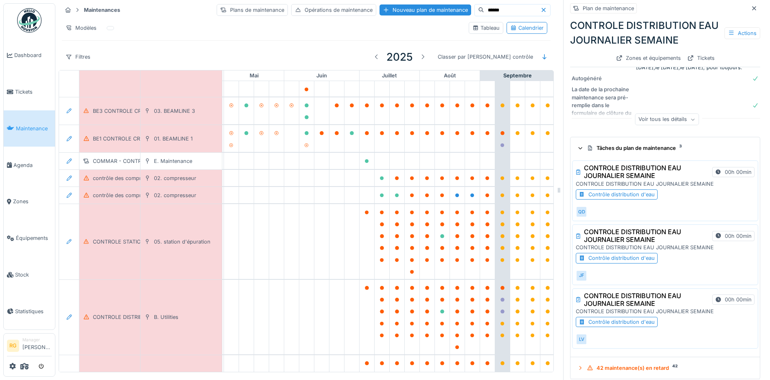
scroll to position [58, 0]
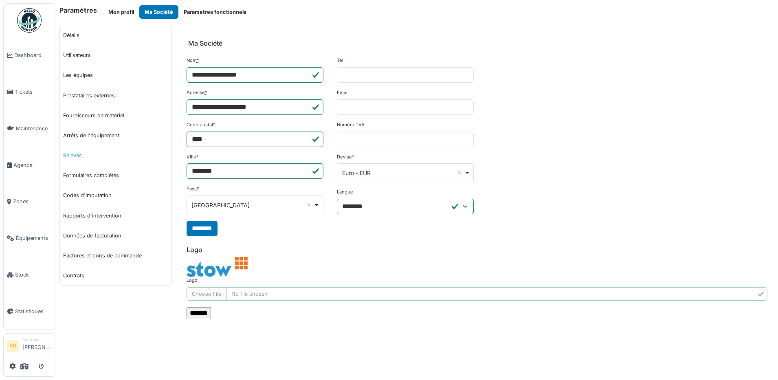
click at [74, 157] on link "Relevés" at bounding box center [116, 155] width 112 height 20
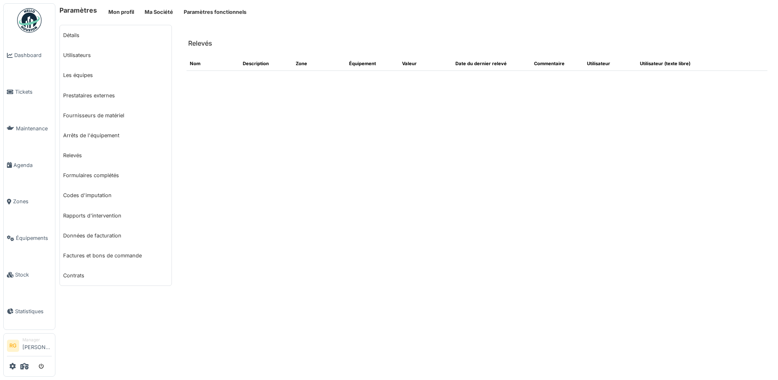
select select "***"
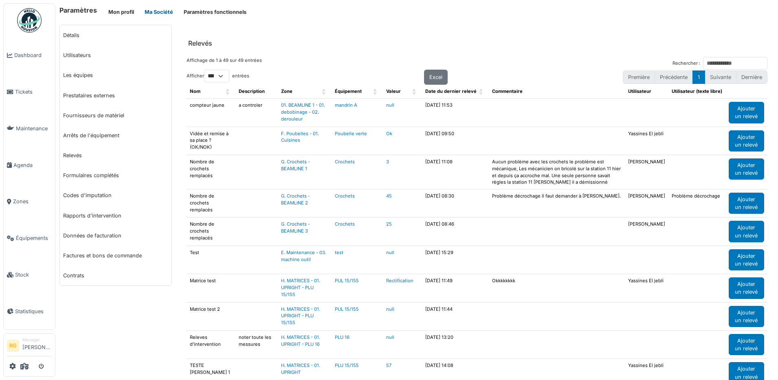
click at [161, 12] on button "Ma Société" at bounding box center [158, 11] width 39 height 13
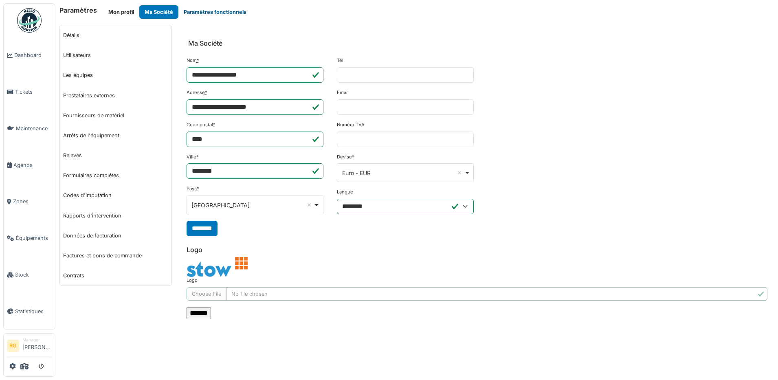
click at [202, 13] on button "Paramètres fonctionnels" at bounding box center [214, 11] width 73 height 13
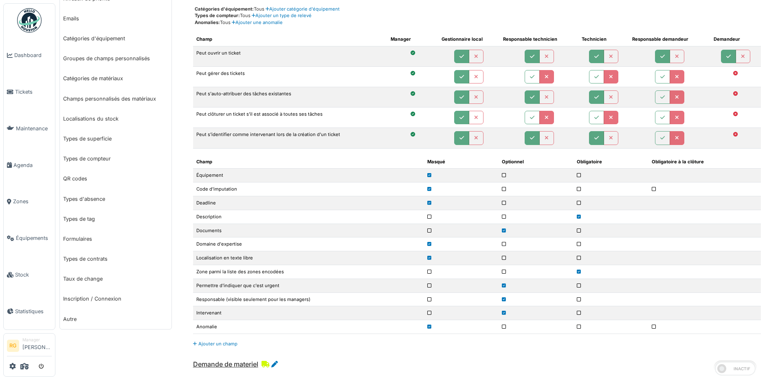
scroll to position [255, 0]
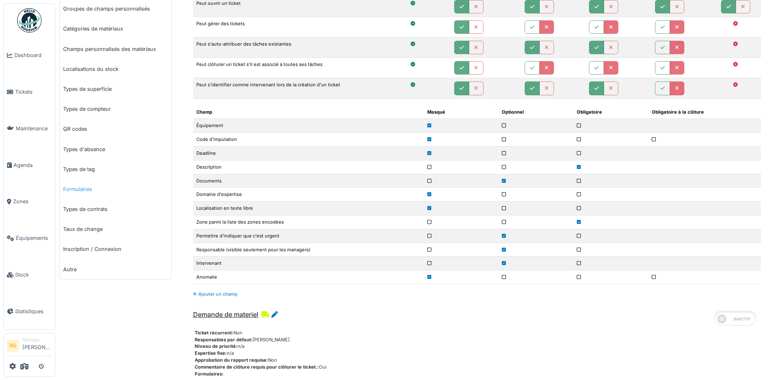
click at [81, 191] on link "Formulaires" at bounding box center [116, 189] width 112 height 20
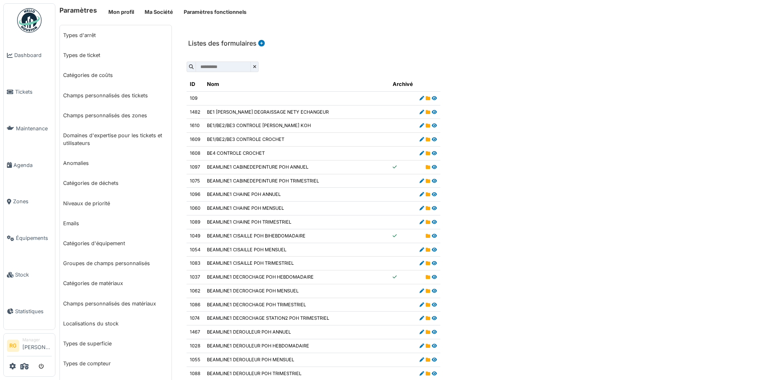
click at [222, 68] on input "text" at bounding box center [223, 67] width 55 height 11
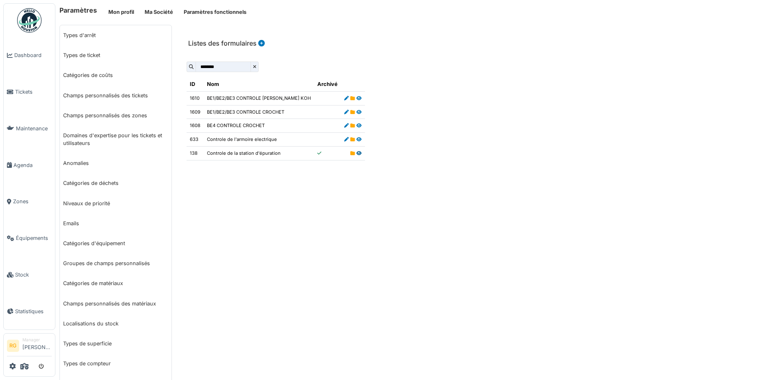
type input "********"
click at [356, 154] on icon at bounding box center [358, 153] width 5 height 4
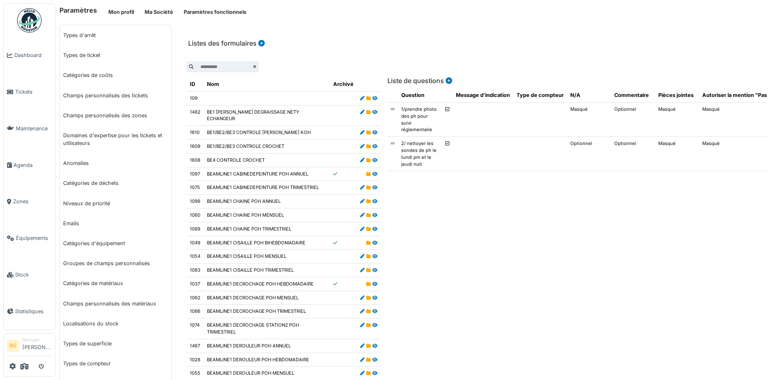
click at [229, 68] on input "text" at bounding box center [223, 67] width 55 height 11
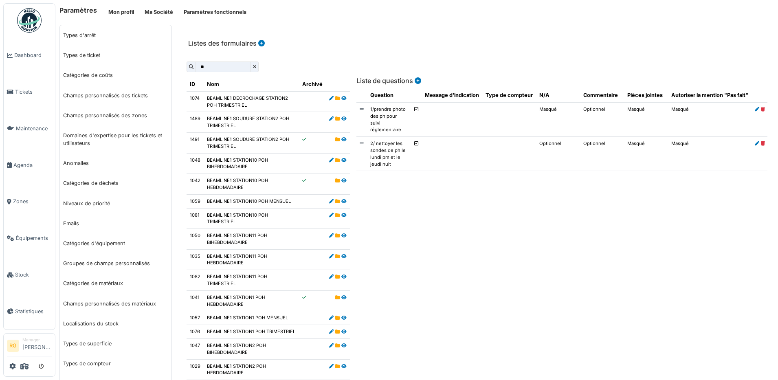
type input "*"
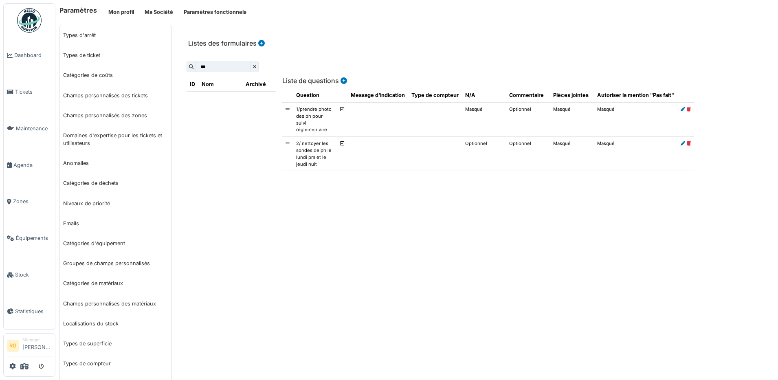
type input "***"
click at [259, 68] on span at bounding box center [255, 67] width 8 height 11
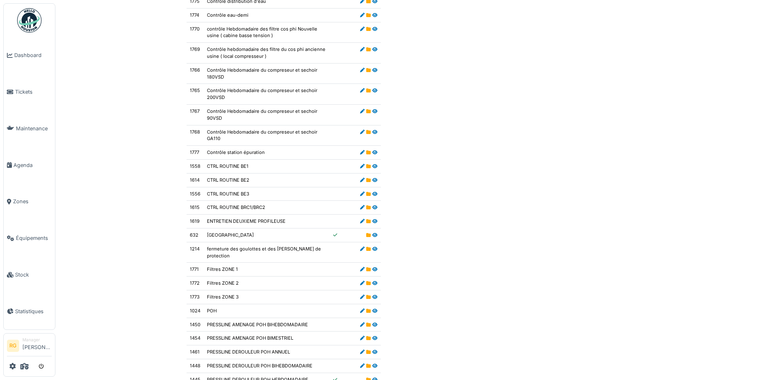
scroll to position [4685, 0]
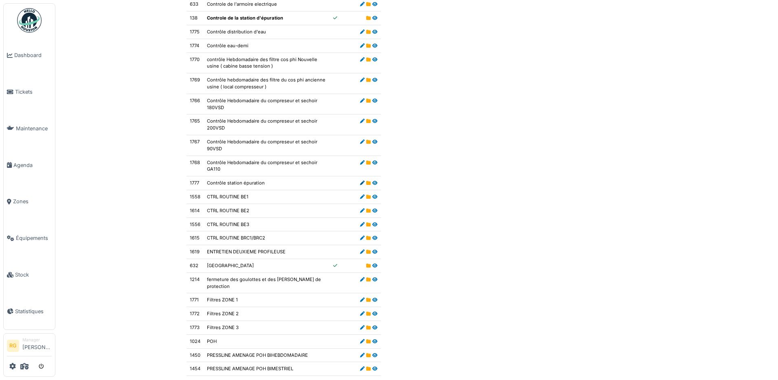
click at [360, 181] on icon at bounding box center [362, 183] width 4 height 4
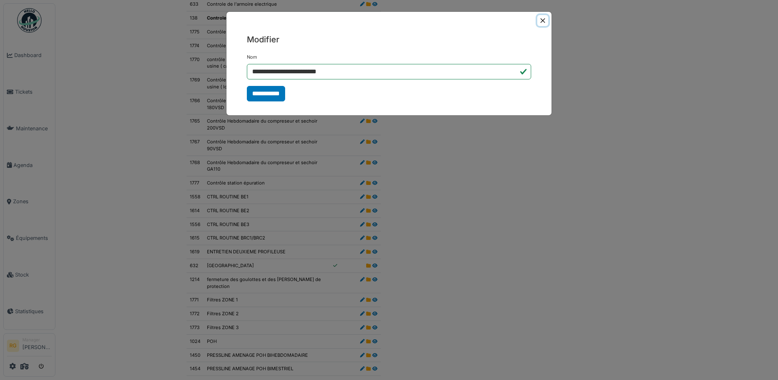
click at [542, 21] on button "Close" at bounding box center [542, 20] width 11 height 11
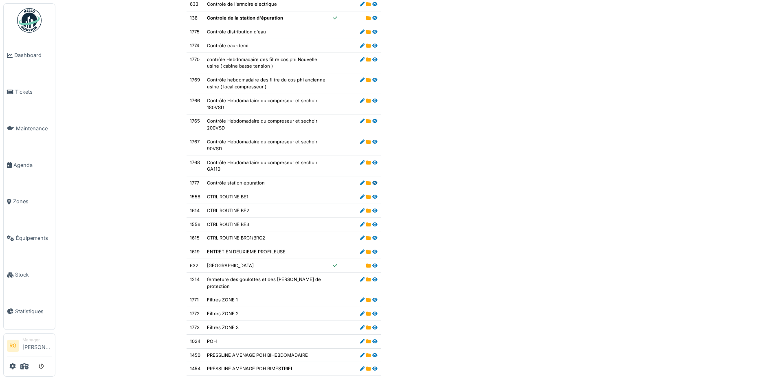
click at [372, 181] on icon at bounding box center [374, 183] width 5 height 4
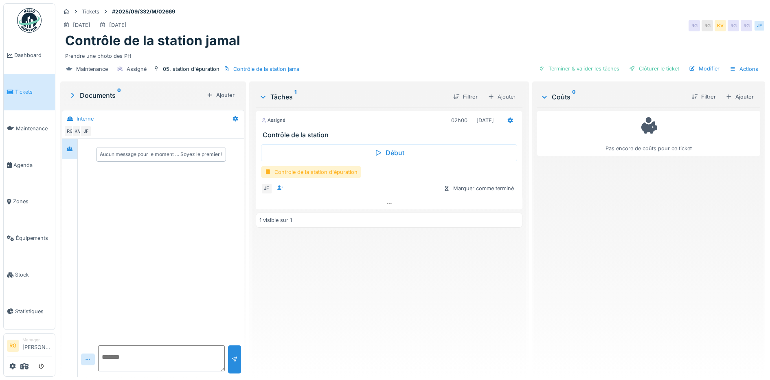
click at [309, 173] on div "Controle de la station d'épuration" at bounding box center [311, 172] width 100 height 12
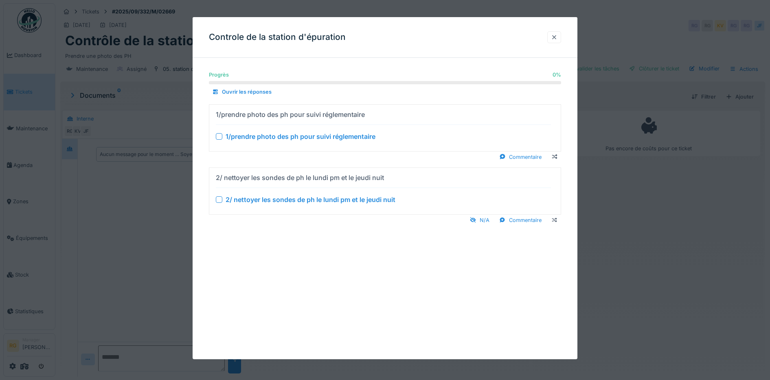
click at [557, 39] on div at bounding box center [554, 37] width 7 height 8
